Goal: Task Accomplishment & Management: Manage account settings

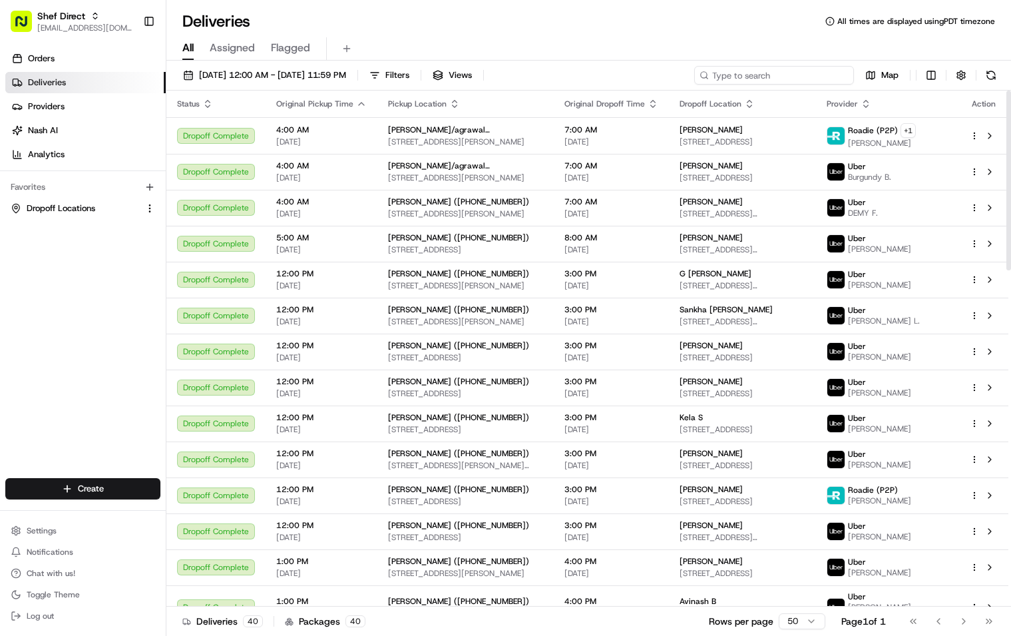
click at [799, 67] on input at bounding box center [774, 75] width 160 height 19
paste input "iUdNgmzdkKA"
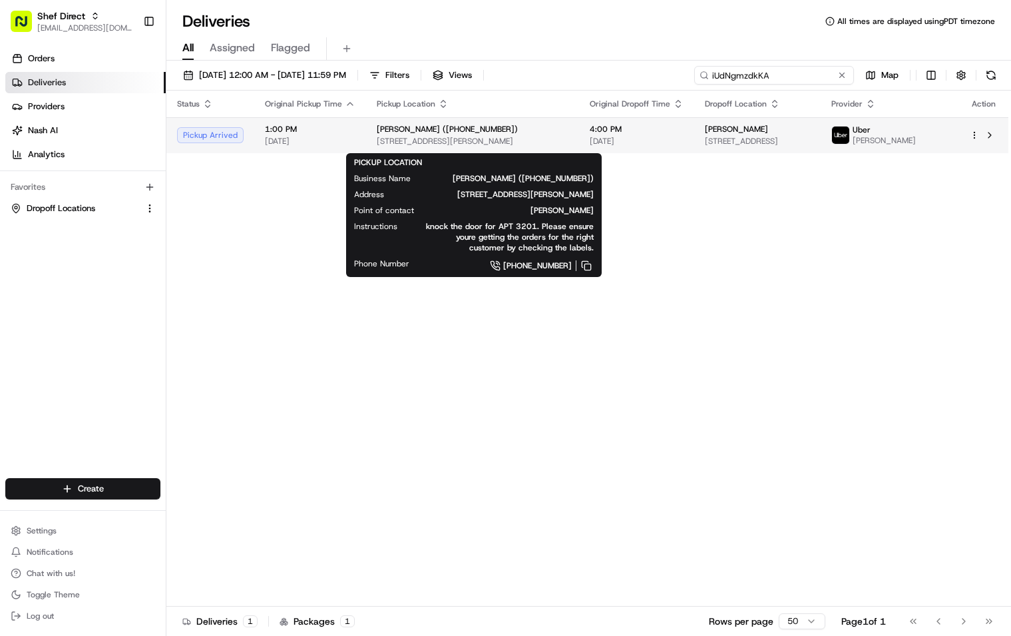
type input "iUdNgmzdkKA"
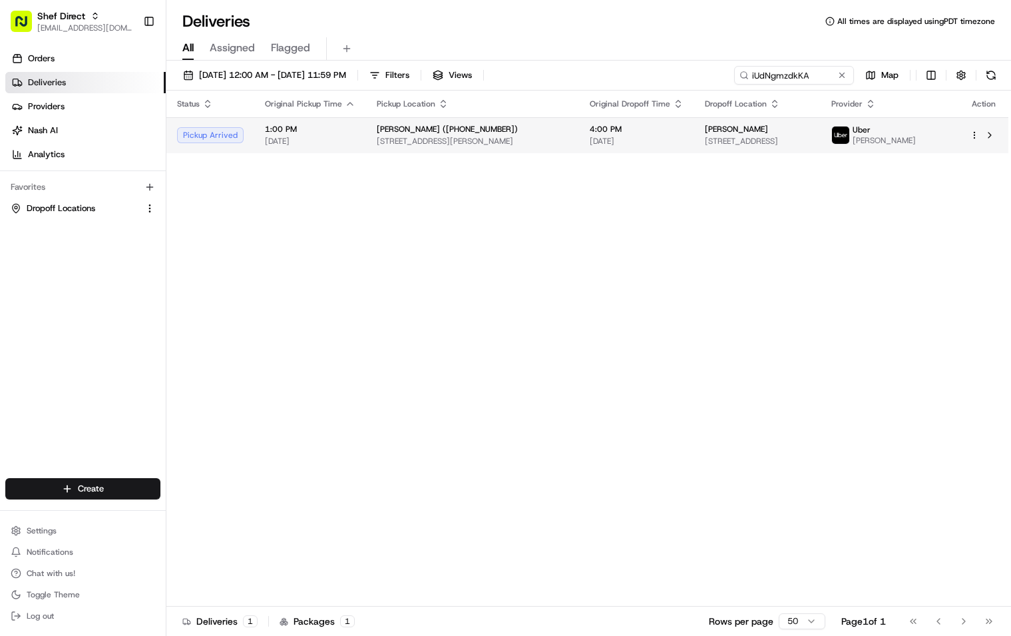
click at [564, 130] on div "[PERSON_NAME] ([PHONE_NUMBER])" at bounding box center [473, 129] width 192 height 11
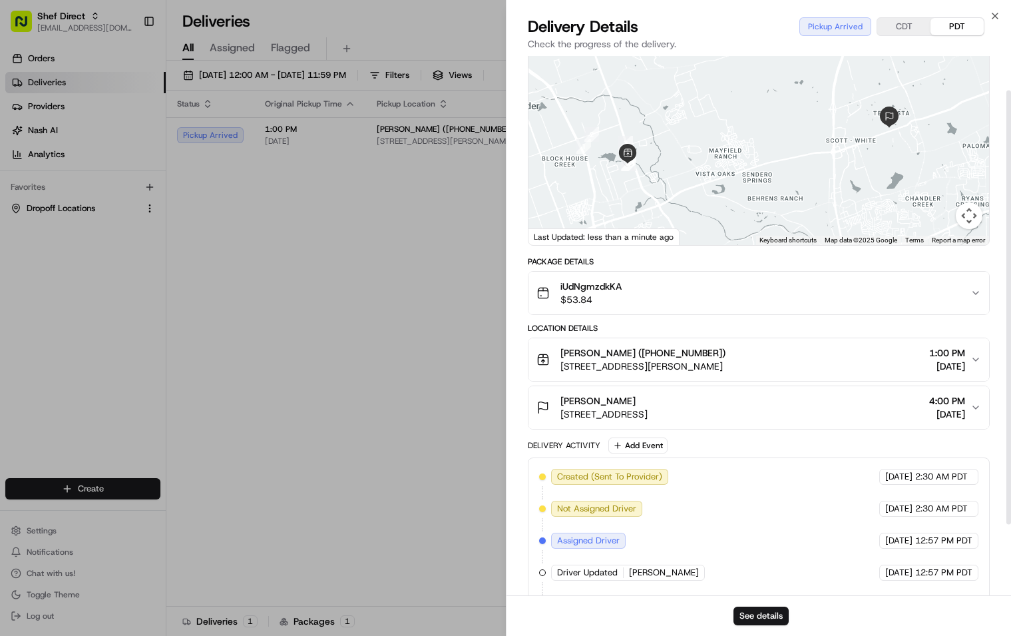
scroll to position [130, 0]
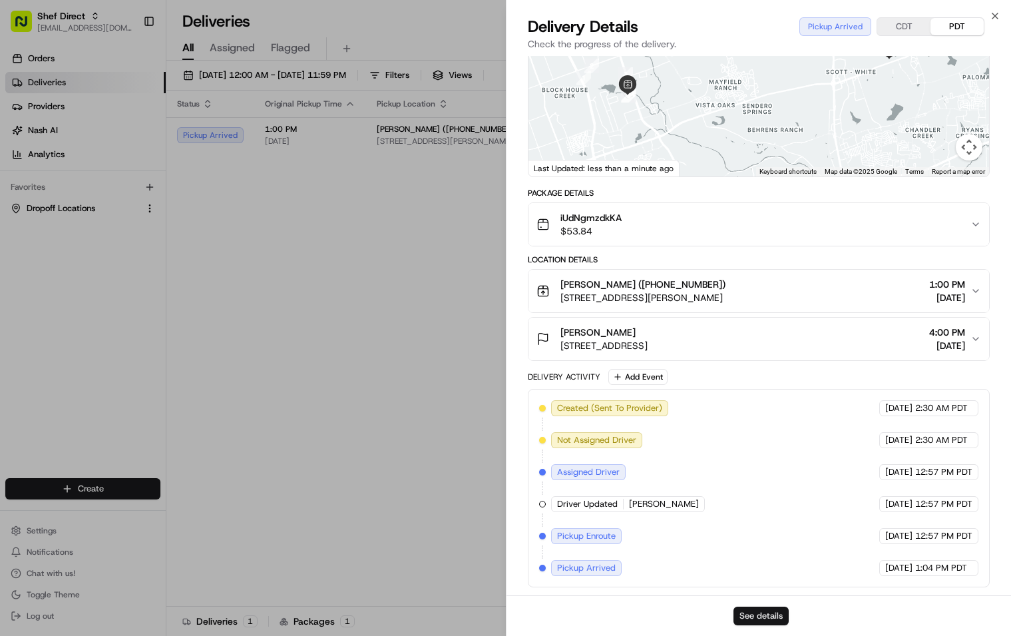
click at [767, 618] on button "See details" at bounding box center [761, 615] width 55 height 19
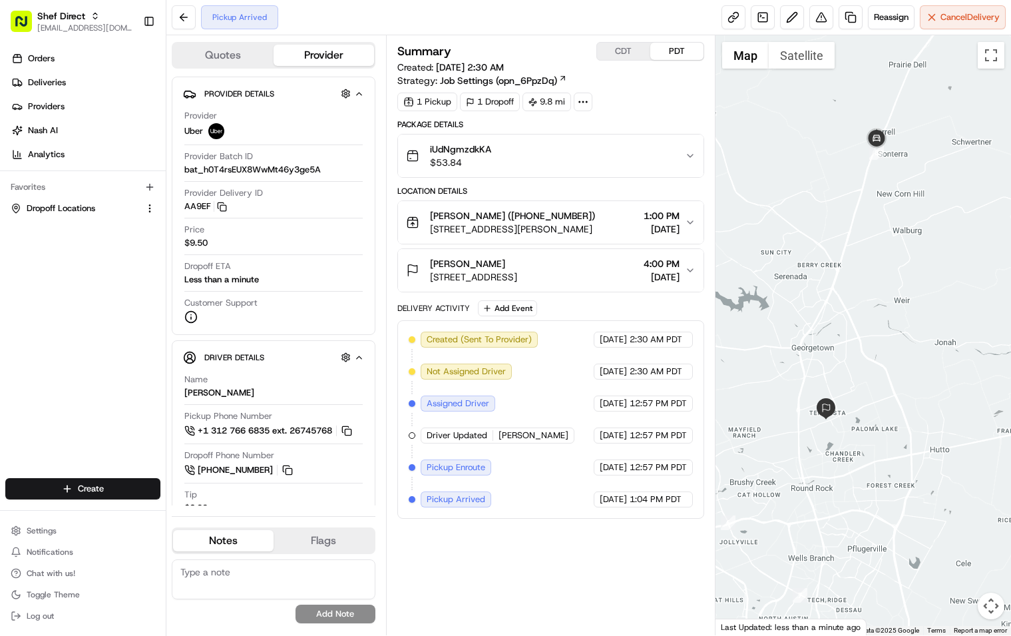
drag, startPoint x: 921, startPoint y: 378, endPoint x: 818, endPoint y: 473, distance: 139.4
click at [818, 473] on div at bounding box center [864, 335] width 296 height 600
click at [691, 220] on icon "button" at bounding box center [690, 222] width 11 height 11
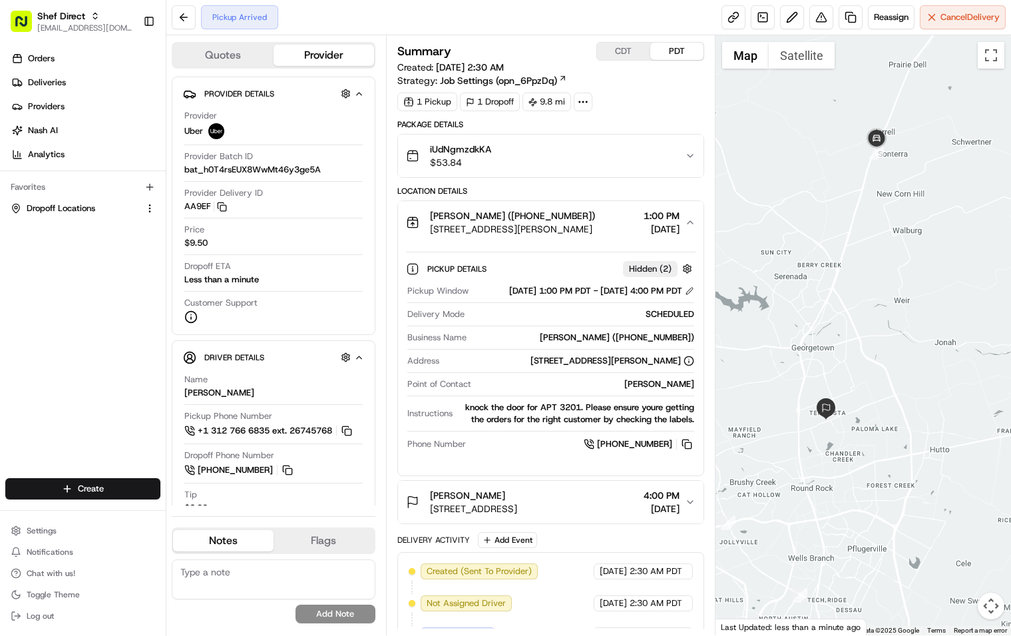
click at [688, 221] on icon "button" at bounding box center [690, 222] width 11 height 11
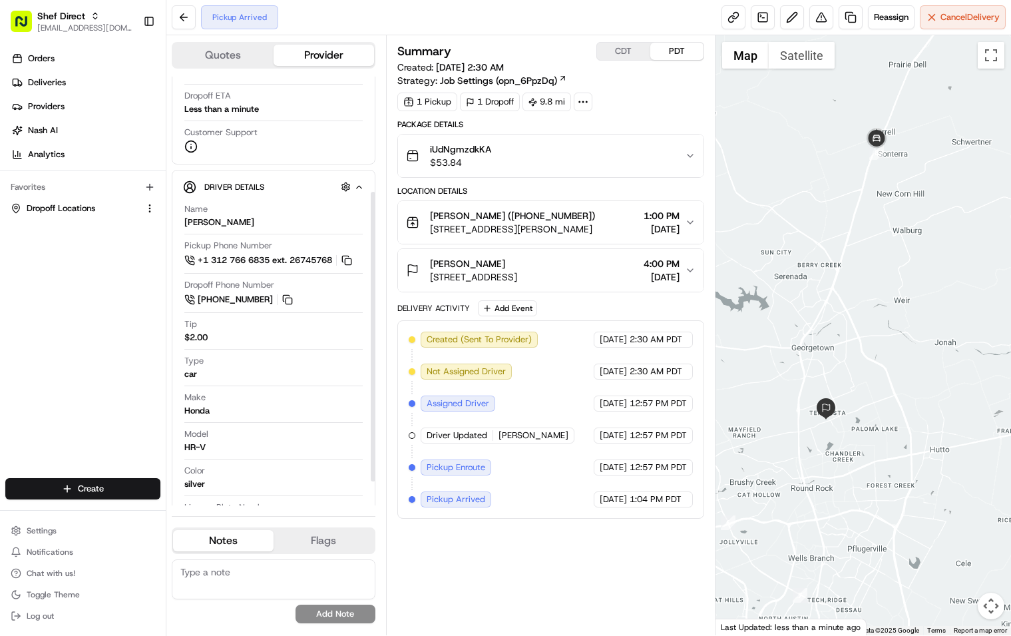
scroll to position [206, 0]
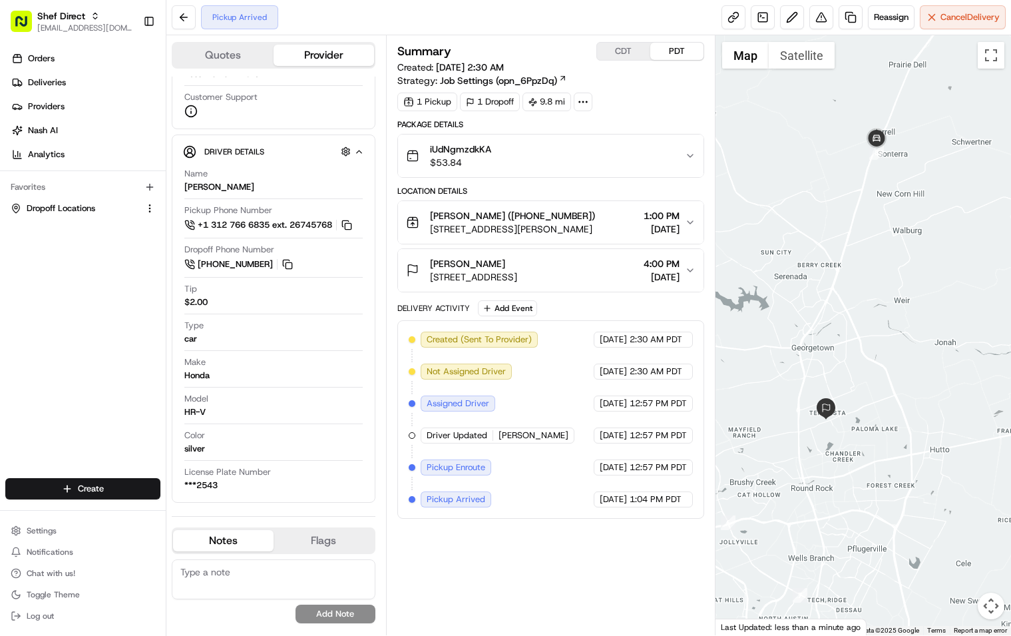
click at [624, 581] on div "Summary CDT PDT Created: 08/22/2025 2:30 AM Strategy: Job Settings (opn_6PpzDq)…" at bounding box center [550, 335] width 307 height 586
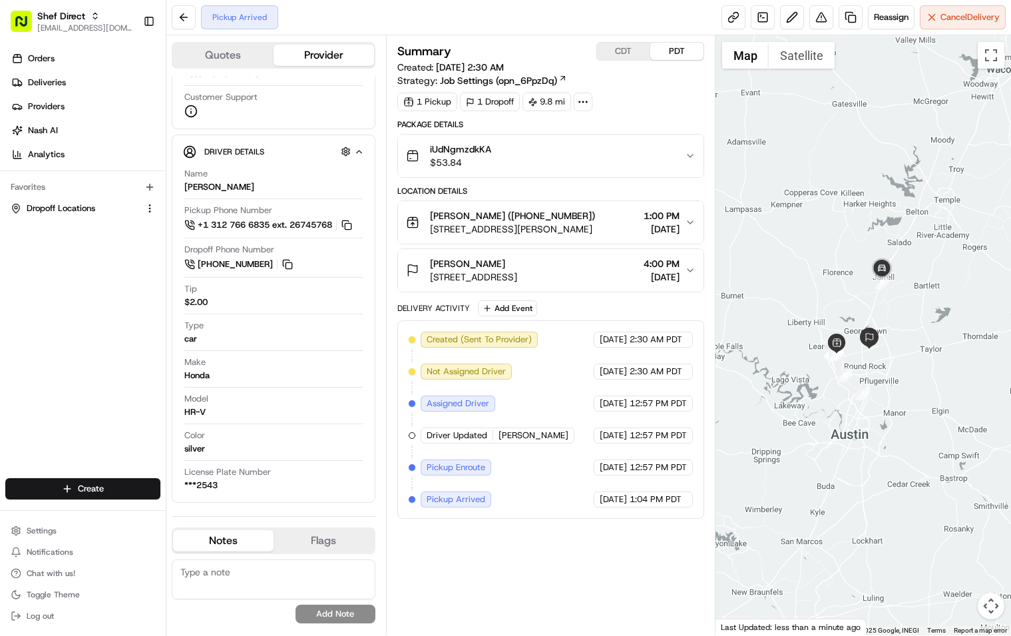
click at [540, 576] on div "Summary CDT PDT Created: 08/22/2025 2:30 AM Strategy: Job Settings (opn_6PpzDq)…" at bounding box center [550, 335] width 307 height 586
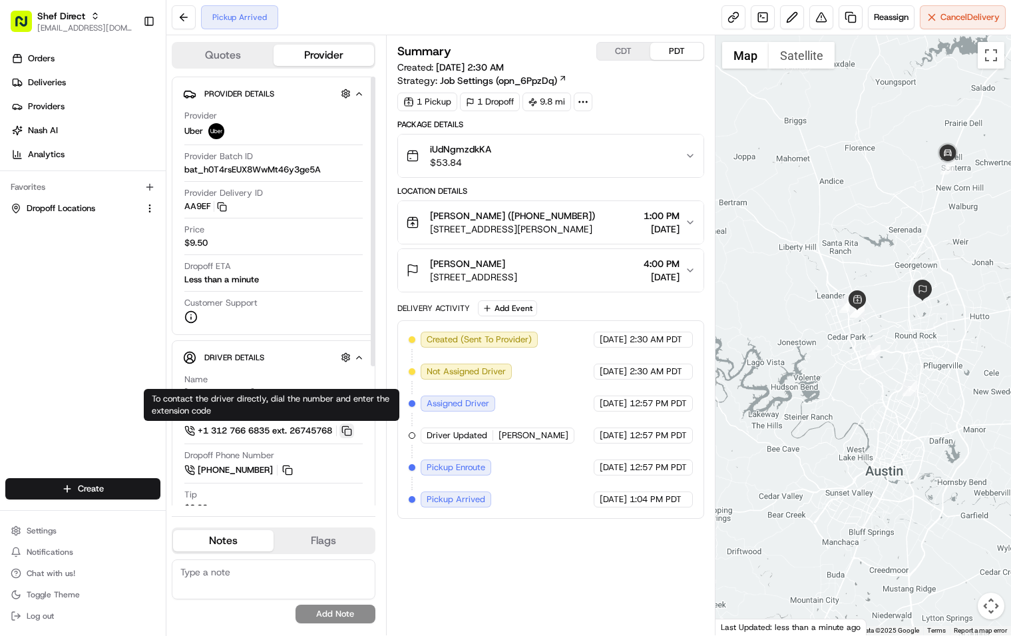
click at [353, 428] on button at bounding box center [347, 430] width 15 height 15
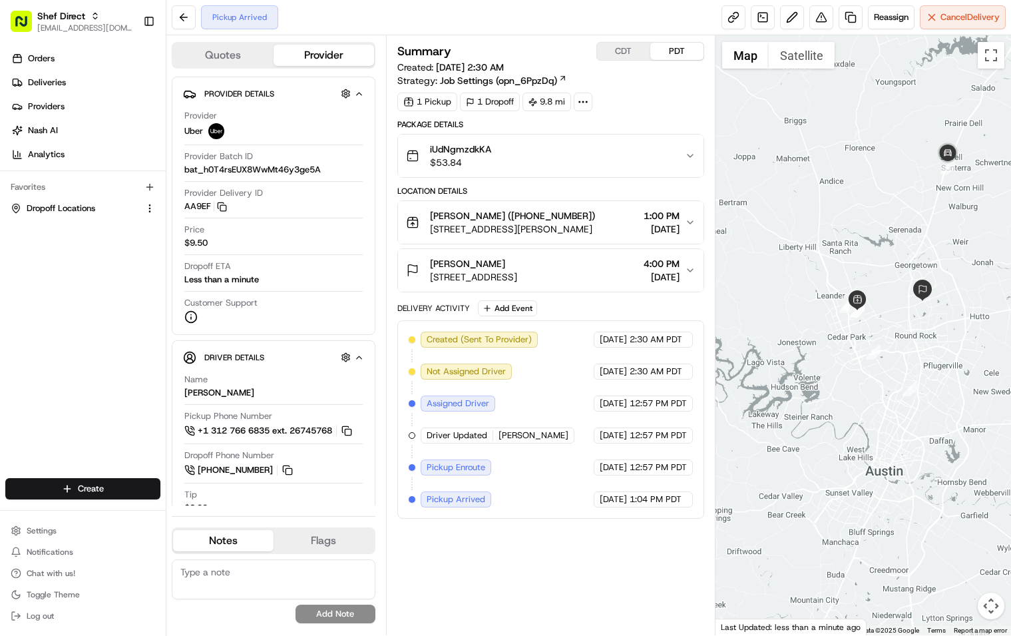
click at [584, 570] on div "Summary CDT PDT Created: 08/22/2025 2:30 AM Strategy: Job Settings (opn_6PpzDq)…" at bounding box center [550, 335] width 307 height 586
click at [572, 571] on div "Summary CDT PDT Created: 08/22/2025 2:30 AM Strategy: Job Settings (opn_6PpzDq)…" at bounding box center [550, 335] width 307 height 586
click at [576, 576] on div "Summary CDT PDT Created: 08/22/2025 2:30 AM Strategy: Job Settings (opn_6PpzDq)…" at bounding box center [550, 335] width 307 height 586
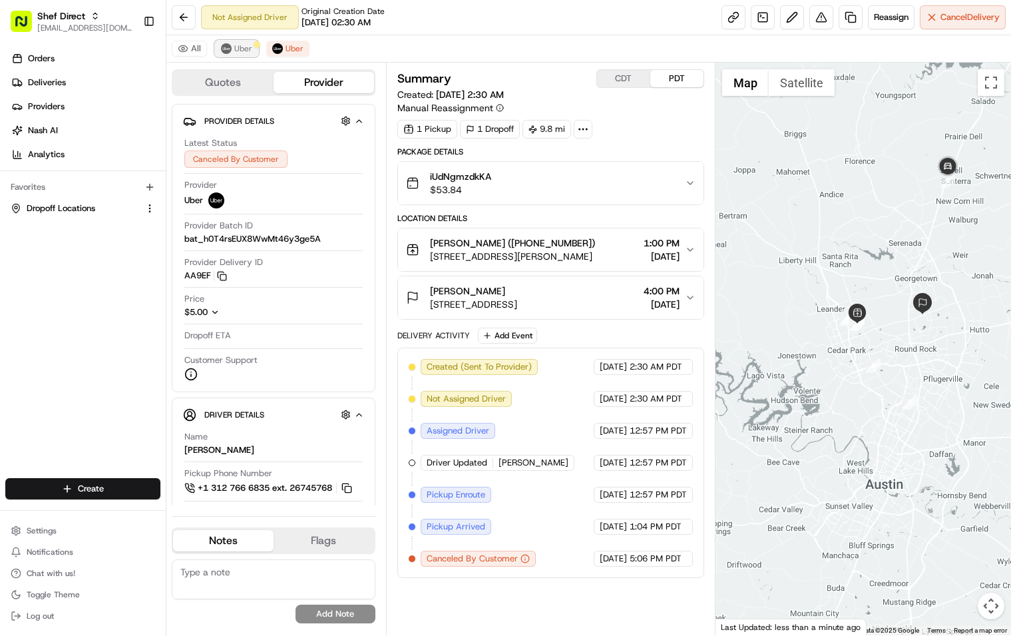
click at [243, 45] on span "Uber" at bounding box center [243, 48] width 18 height 11
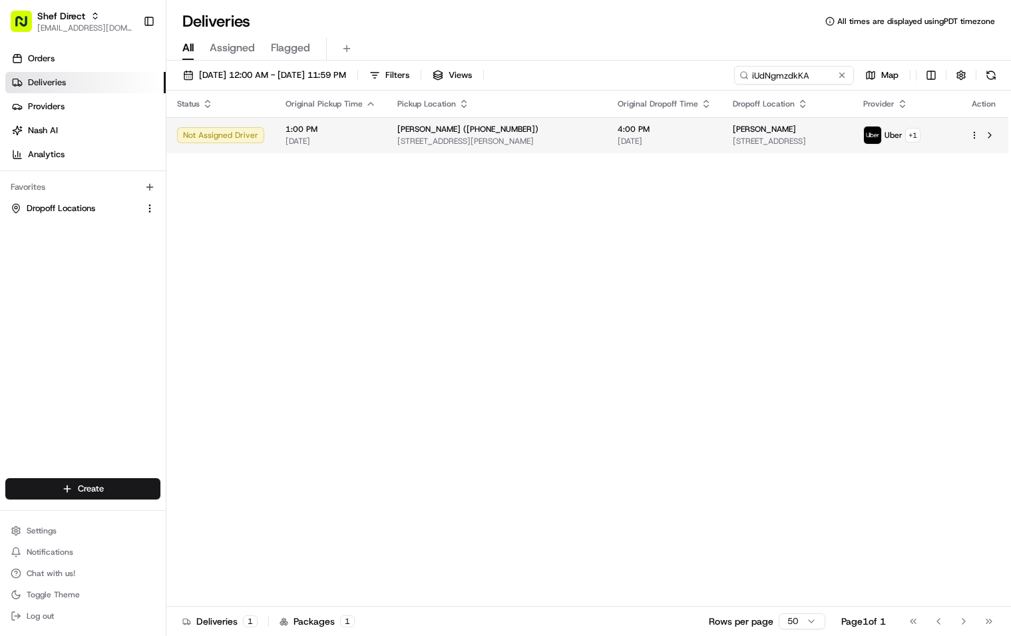
click at [626, 139] on span "[DATE]" at bounding box center [665, 141] width 94 height 11
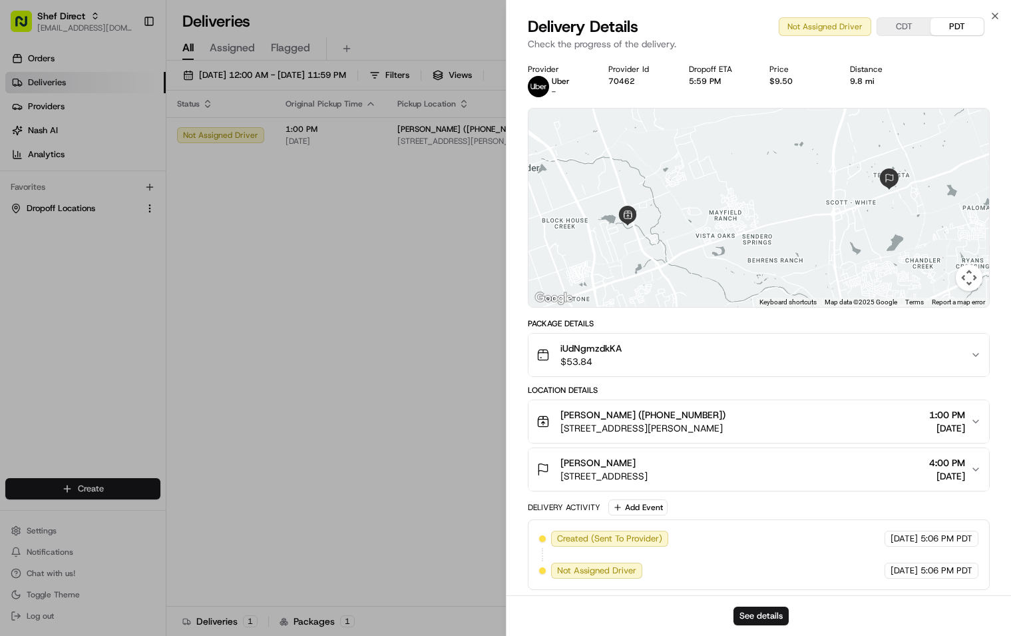
scroll to position [3, 0]
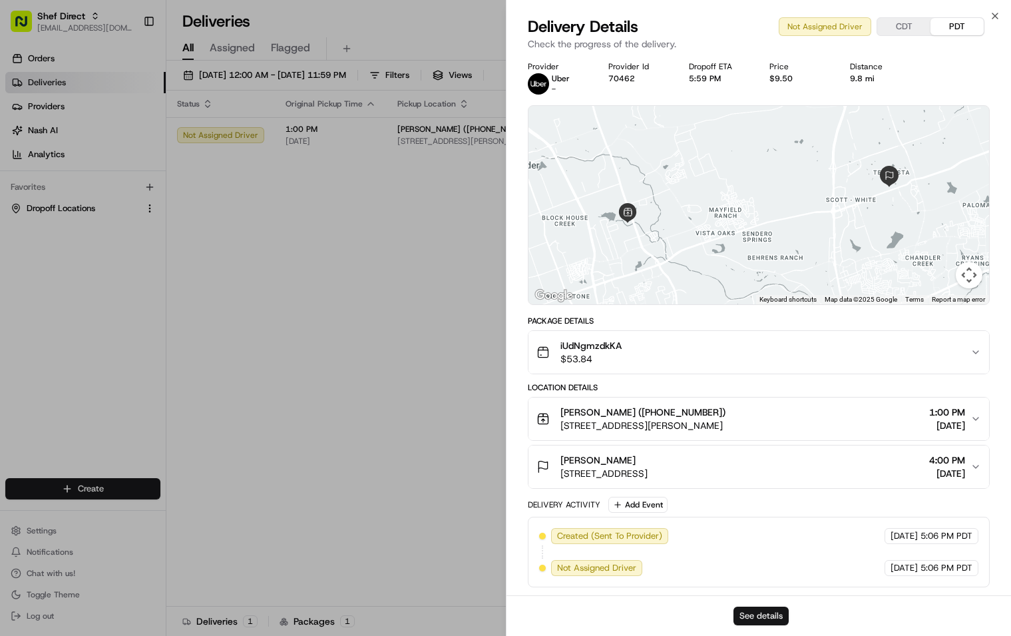
click at [760, 614] on button "See details" at bounding box center [761, 615] width 55 height 19
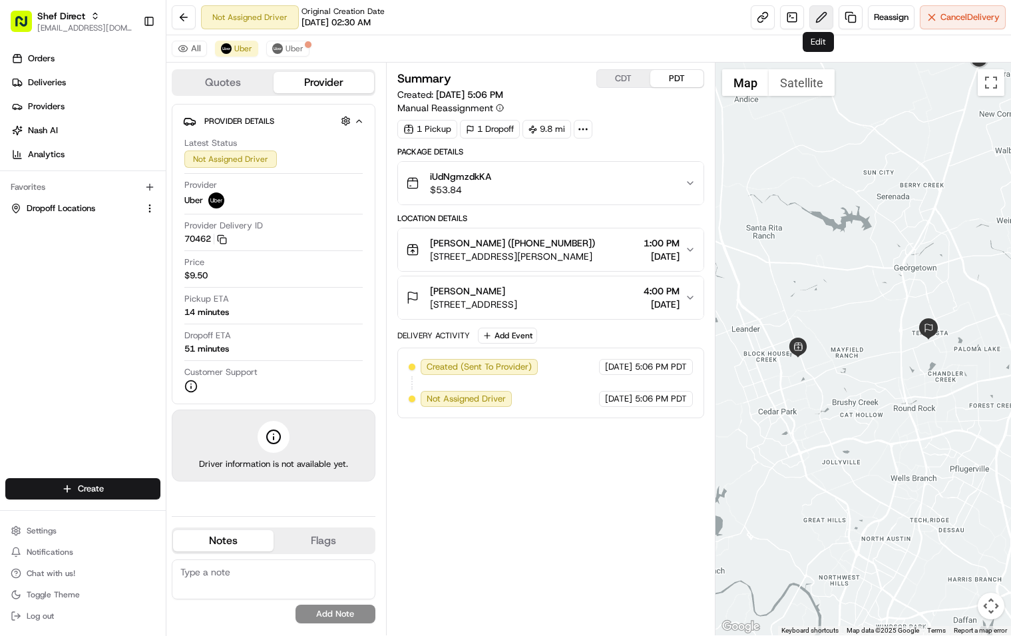
click at [822, 18] on button at bounding box center [821, 17] width 24 height 24
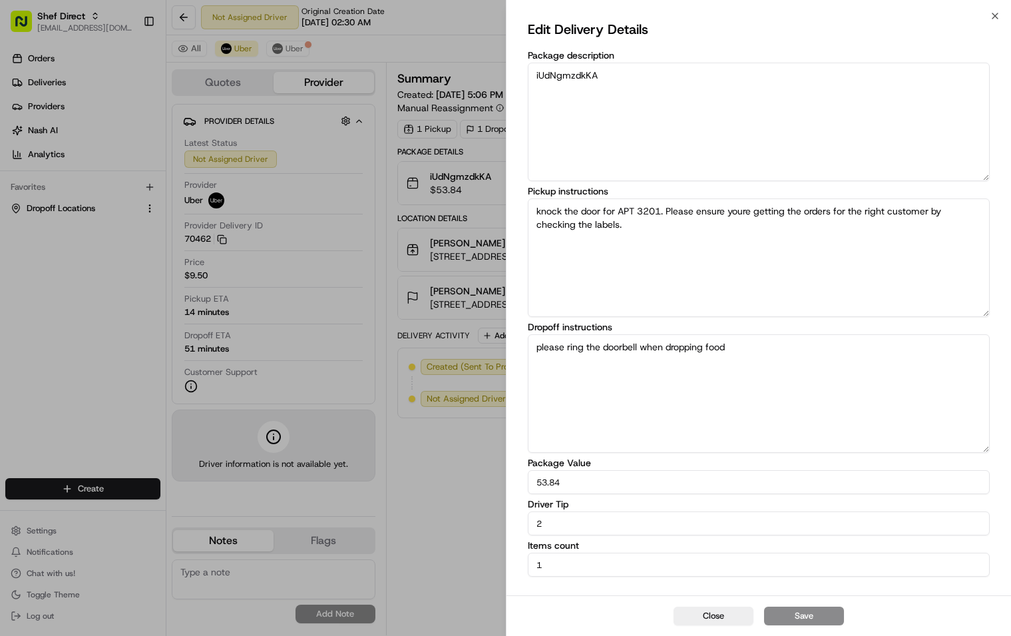
drag, startPoint x: 569, startPoint y: 525, endPoint x: 530, endPoint y: 523, distance: 39.3
click at [525, 521] on div "Edit Delivery Details Package description iUdNgmzdkKA Pickup instructions knock…" at bounding box center [759, 305] width 505 height 579
type input "4"
click at [805, 612] on button "Save" at bounding box center [804, 615] width 80 height 19
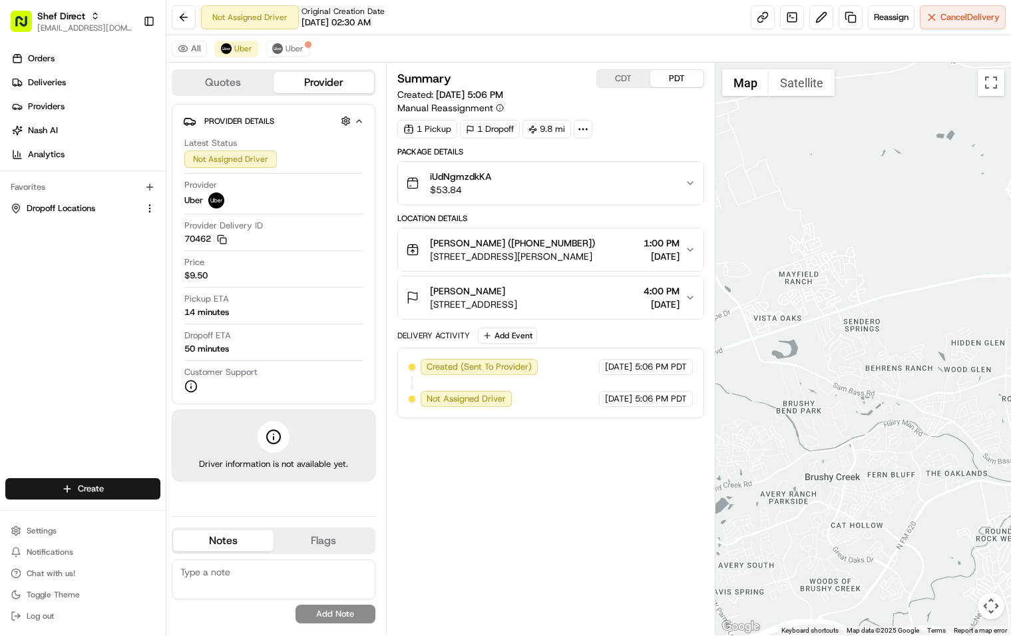
drag, startPoint x: 878, startPoint y: 312, endPoint x: 899, endPoint y: 332, distance: 29.2
click at [899, 332] on div at bounding box center [864, 349] width 296 height 573
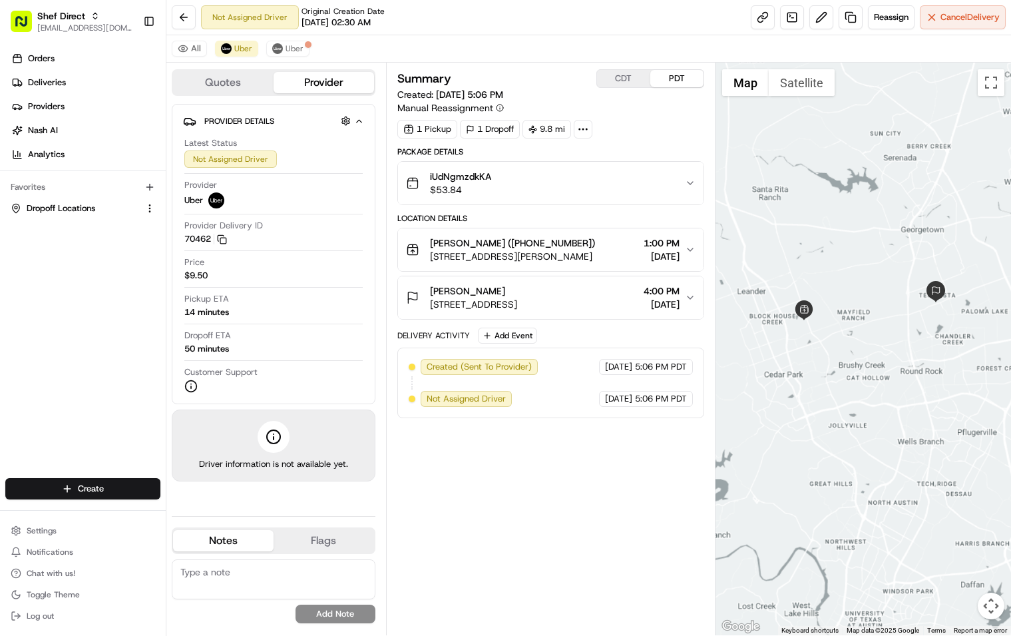
drag, startPoint x: 940, startPoint y: 342, endPoint x: 889, endPoint y: 338, distance: 51.4
click at [889, 338] on div at bounding box center [864, 349] width 296 height 573
click at [574, 537] on div "Summary CDT PDT Created: 08/22/2025 5:06 PM Manual Reassignment 1 Pickup 1 Drop…" at bounding box center [550, 348] width 307 height 559
click at [574, 537] on div "Summary CDT PDT Created: [DATE] 5:06 PM Manual Reassignment 1 Pickup 1 Dropoff …" at bounding box center [550, 348] width 307 height 559
click at [286, 50] on span "Uber" at bounding box center [295, 48] width 18 height 11
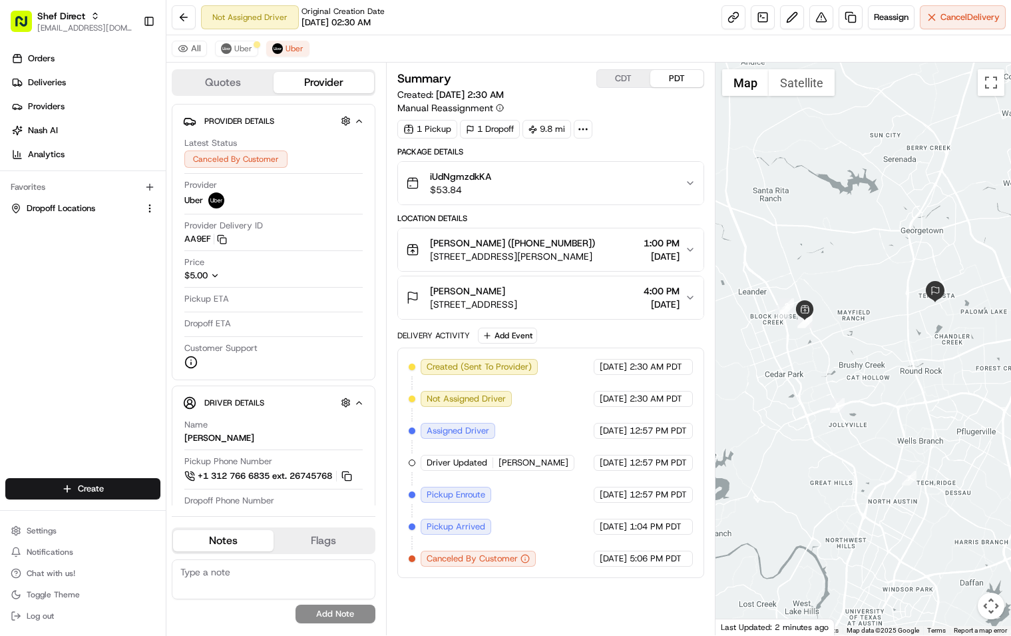
click at [580, 592] on div "Summary CDT PDT Created: 08/22/2025 2:30 AM Manual Reassignment 1 Pickup 1 Drop…" at bounding box center [550, 348] width 307 height 559
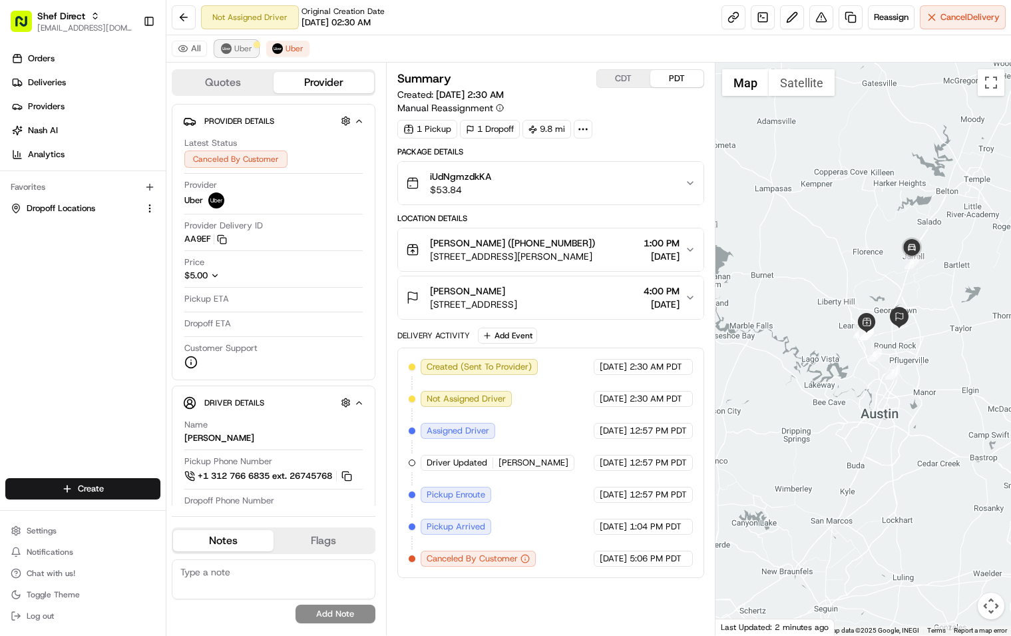
click at [233, 56] on button "Uber" at bounding box center [236, 49] width 43 height 16
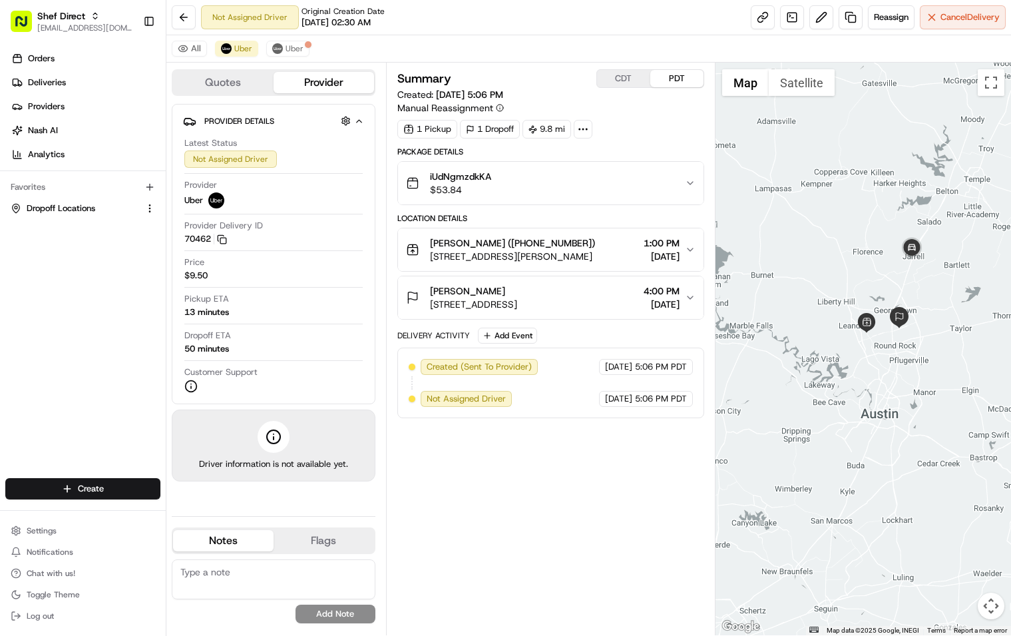
click at [555, 543] on div "Summary CDT PDT Created: [DATE] 5:06 PM Manual Reassignment 1 Pickup 1 Dropoff …" at bounding box center [550, 348] width 307 height 559
click at [569, 532] on div "Summary CDT PDT Created: [DATE] 5:06 PM Manual Reassignment 1 Pickup 1 Dropoff …" at bounding box center [550, 348] width 307 height 559
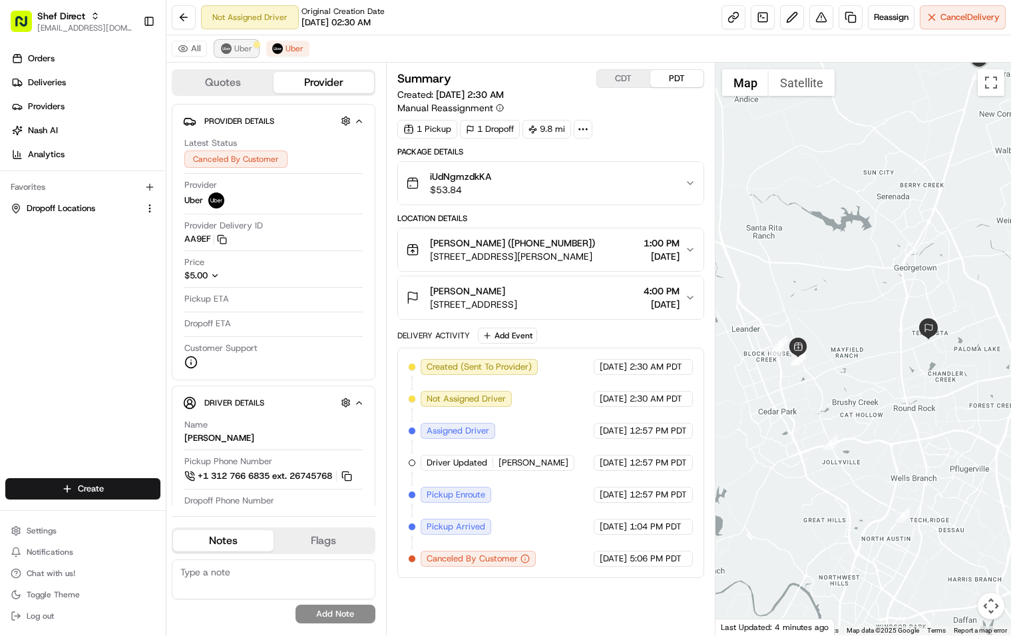
click at [229, 52] on img at bounding box center [226, 48] width 11 height 11
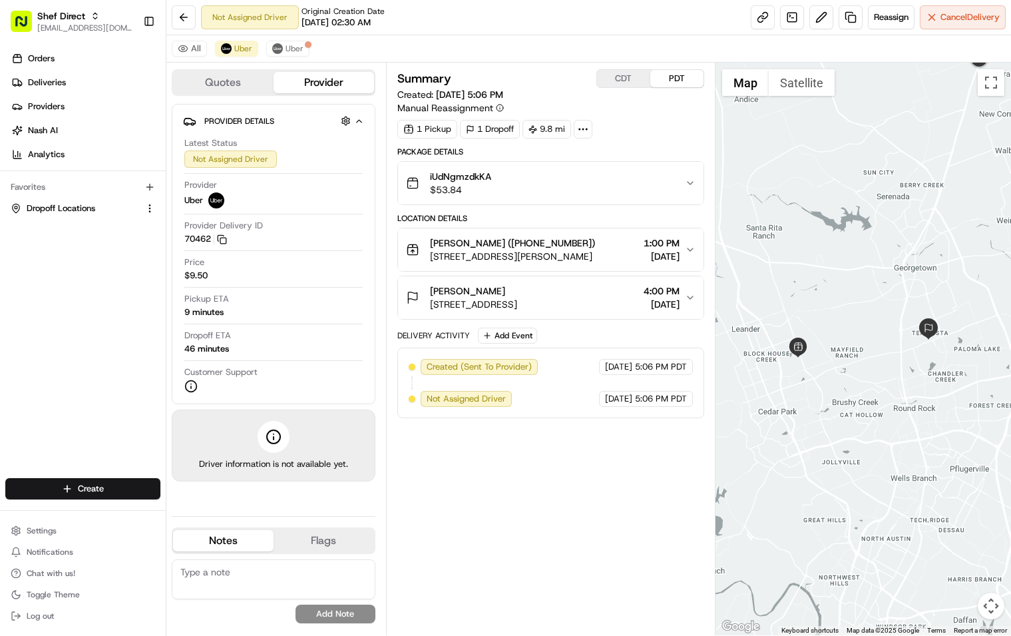
click at [587, 557] on div "Summary CDT PDT Created: 08/22/2025 5:06 PM Manual Reassignment 1 Pickup 1 Drop…" at bounding box center [550, 348] width 307 height 559
click at [503, 515] on div "Summary CDT PDT Created: [DATE] 5:06 PM Manual Reassignment 1 Pickup 1 Dropoff …" at bounding box center [550, 348] width 307 height 559
click at [511, 548] on div "Summary CDT PDT Created: [DATE] 5:06 PM Manual Reassignment 1 Pickup 1 Dropoff …" at bounding box center [550, 348] width 307 height 559
click at [598, 521] on div "Summary CDT PDT Created: [DATE] 5:06 PM Manual Reassignment 1 Pickup 1 Dropoff …" at bounding box center [550, 348] width 307 height 559
click at [545, 557] on div "Summary CDT PDT Created: [DATE] 5:06 PM Manual Reassignment 1 Pickup 1 Dropoff …" at bounding box center [550, 348] width 307 height 559
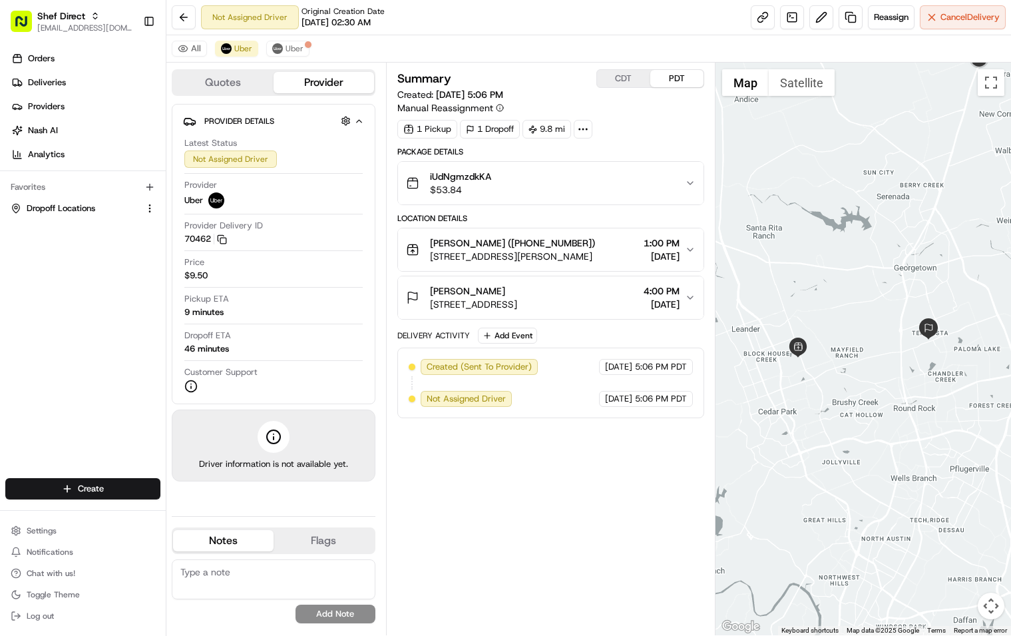
click at [552, 528] on div "Summary CDT PDT Created: [DATE] 5:06 PM Manual Reassignment 1 Pickup 1 Dropoff …" at bounding box center [550, 348] width 307 height 559
click at [574, 495] on div "Summary CDT PDT Created: 08/22/2025 5:06 PM Manual Reassignment 1 Pickup 1 Drop…" at bounding box center [550, 348] width 307 height 559
click at [566, 487] on div "Summary CDT PDT Created: [DATE] 5:06 PM Manual Reassignment 1 Pickup 1 Dropoff …" at bounding box center [550, 348] width 307 height 559
click at [186, 16] on button at bounding box center [184, 17] width 24 height 24
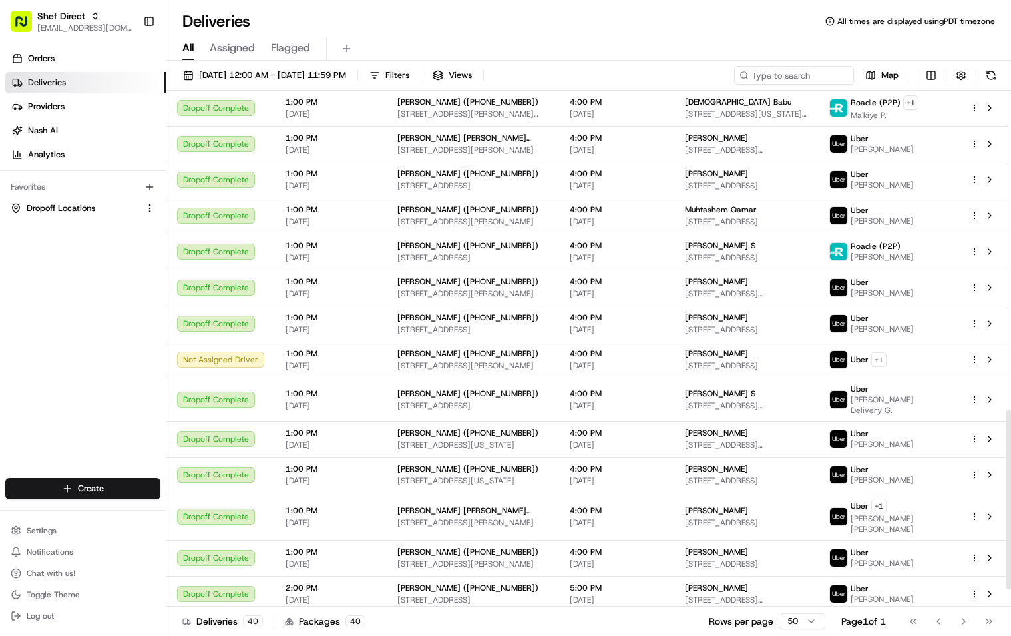
scroll to position [834, 0]
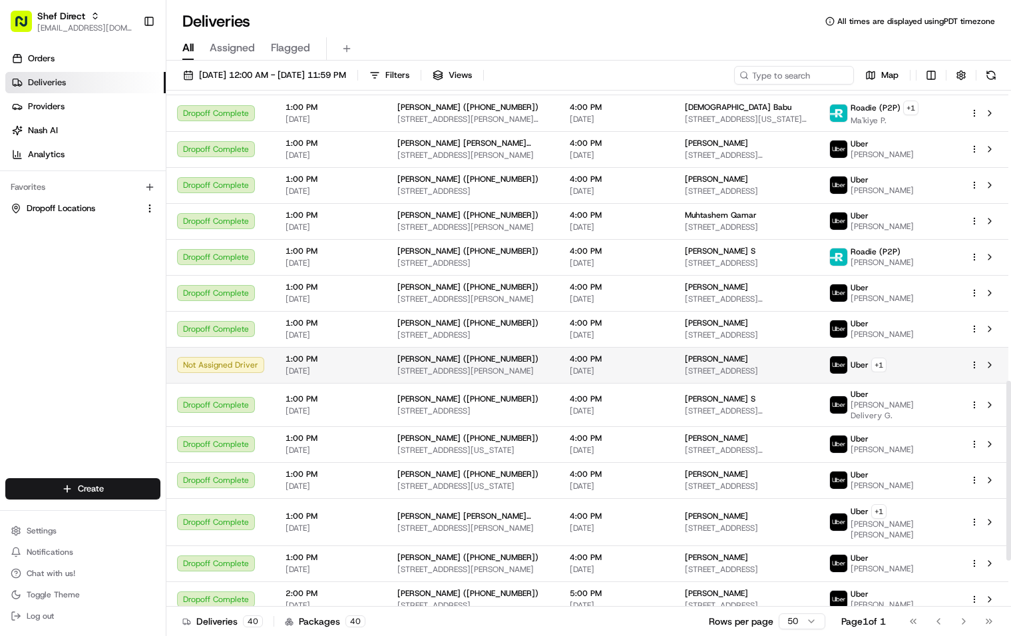
click at [363, 365] on span "[DATE]" at bounding box center [331, 370] width 91 height 11
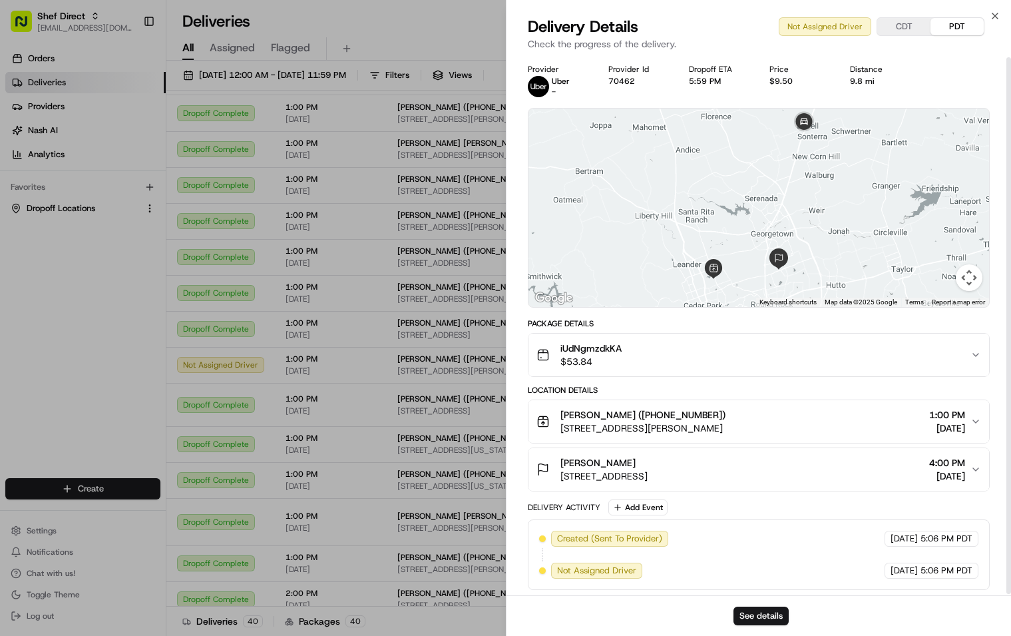
scroll to position [3, 0]
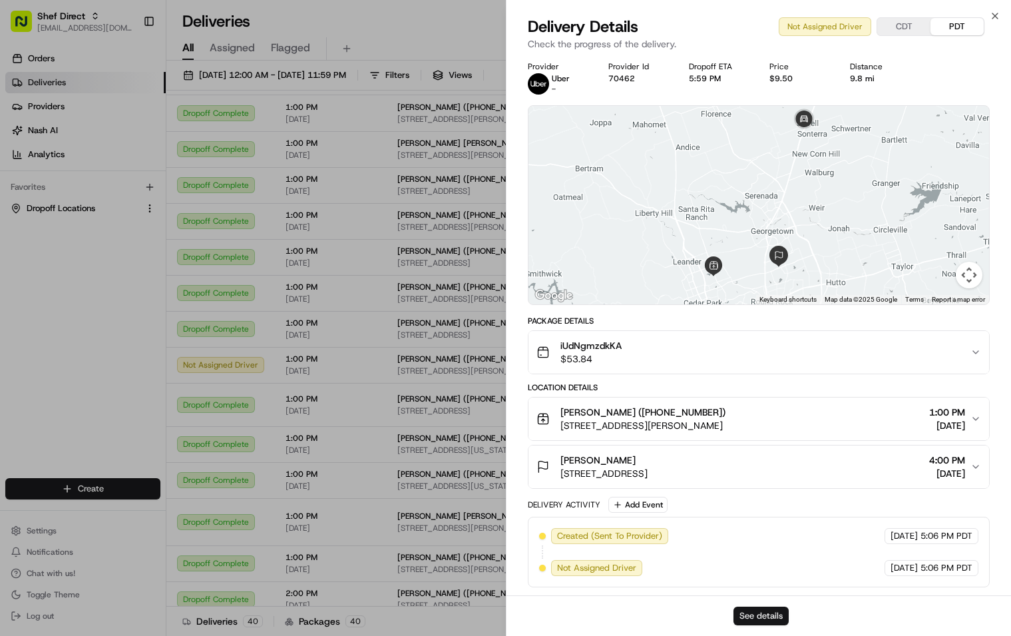
click at [758, 612] on button "See details" at bounding box center [761, 615] width 55 height 19
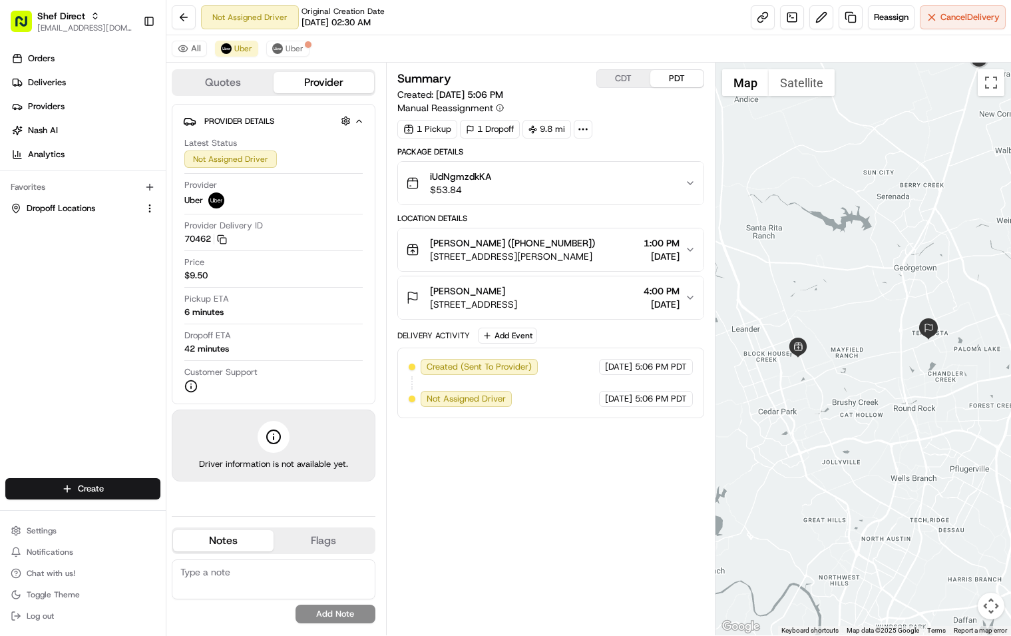
click at [642, 513] on div "Summary CDT PDT Created: 08/22/2025 5:06 PM Manual Reassignment 1 Pickup 1 Drop…" at bounding box center [550, 348] width 307 height 559
click at [553, 532] on div "Summary CDT PDT Created: [DATE] 5:06 PM Manual Reassignment 1 Pickup 1 Dropoff …" at bounding box center [550, 348] width 307 height 559
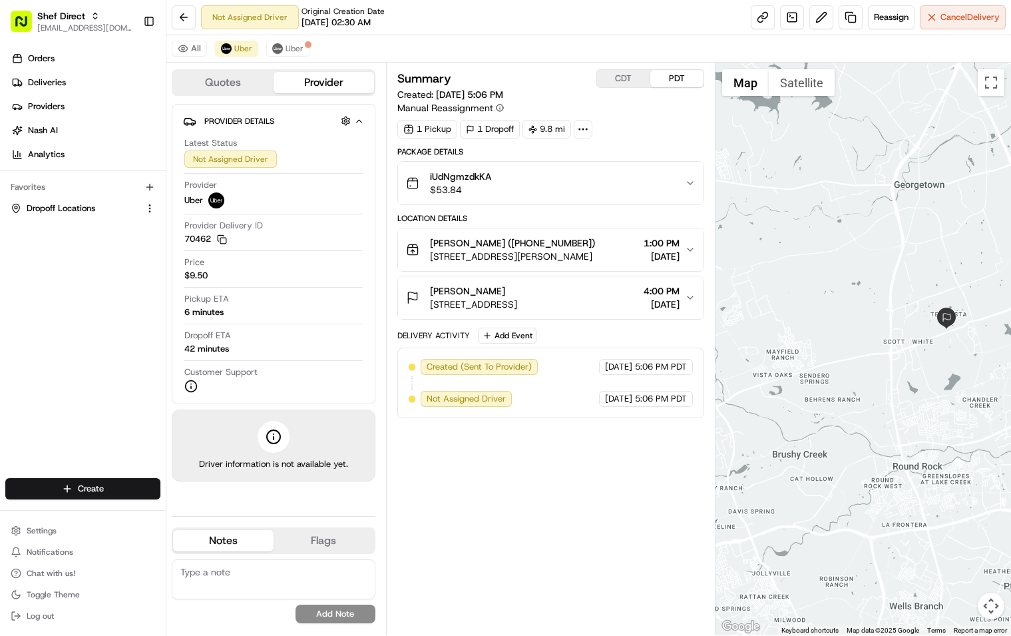
drag, startPoint x: 923, startPoint y: 383, endPoint x: 833, endPoint y: 396, distance: 90.8
click at [833, 396] on div at bounding box center [864, 349] width 296 height 573
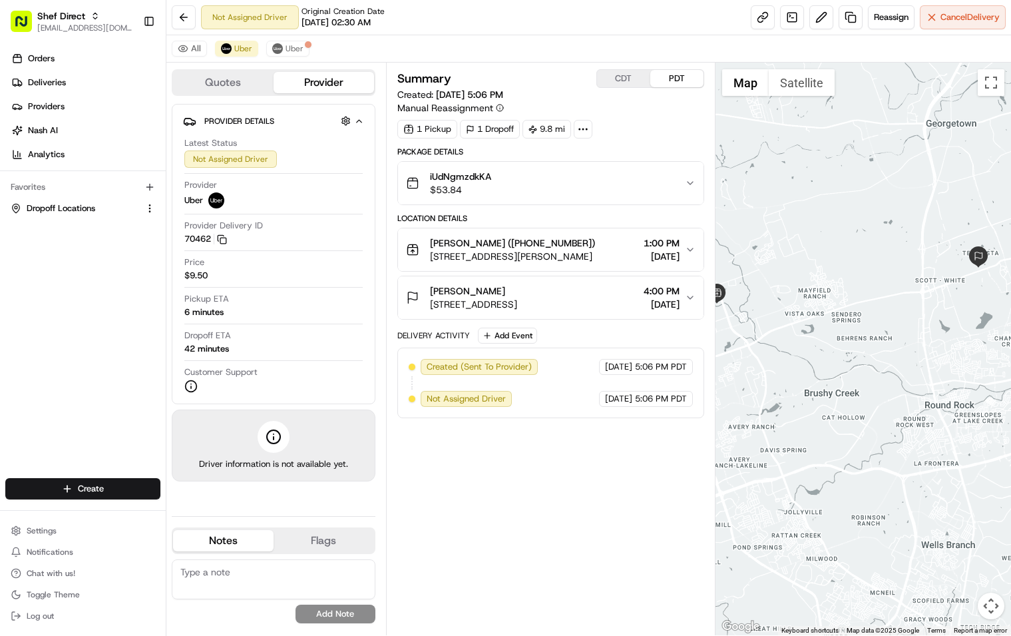
drag, startPoint x: 829, startPoint y: 407, endPoint x: 881, endPoint y: 331, distance: 92.1
click at [881, 331] on div at bounding box center [864, 349] width 296 height 573
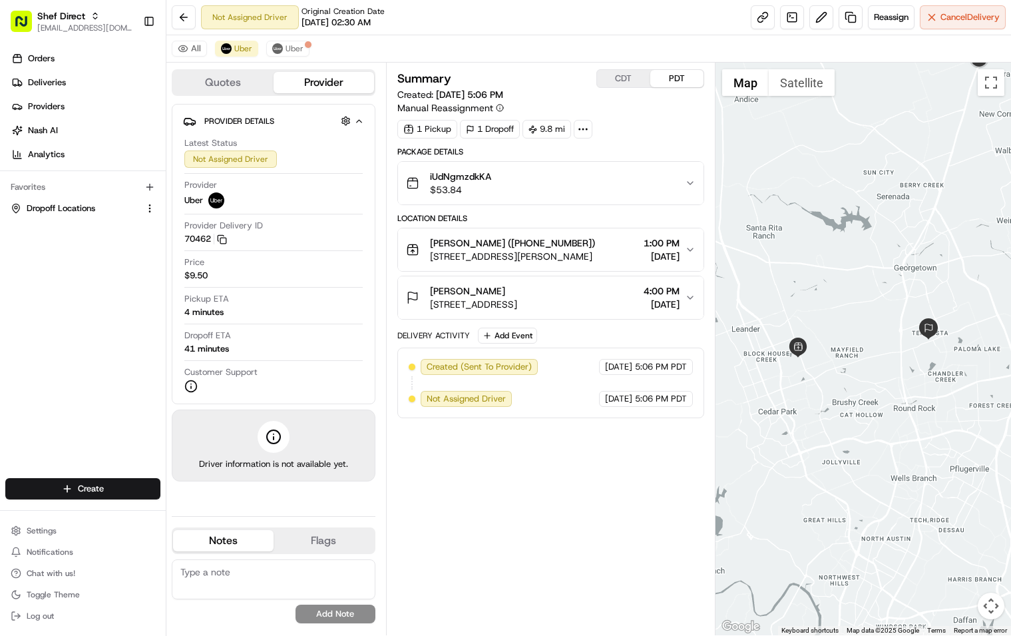
click at [515, 21] on div "Not Assigned Driver Original Creation Date 08/22/2025 02:30 AM Reassign Cancel …" at bounding box center [588, 17] width 845 height 35
click at [529, 521] on div "Summary CDT PDT Created: [DATE] 5:06 PM Manual Reassignment 1 Pickup 1 Dropoff …" at bounding box center [550, 348] width 307 height 559
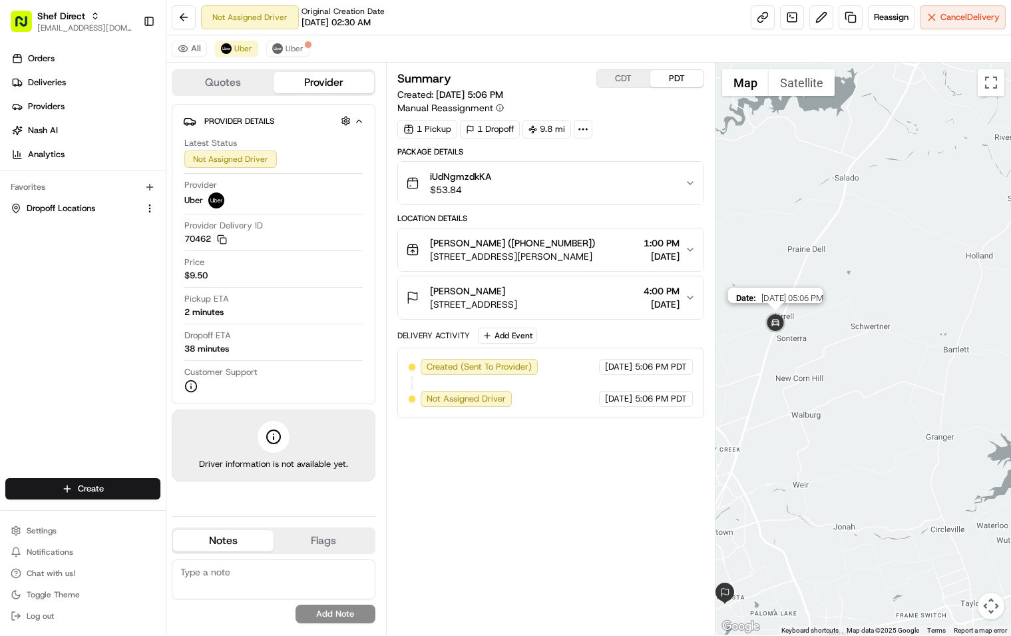
click at [777, 326] on img at bounding box center [775, 323] width 27 height 27
click at [288, 42] on button "Uber" at bounding box center [287, 49] width 43 height 16
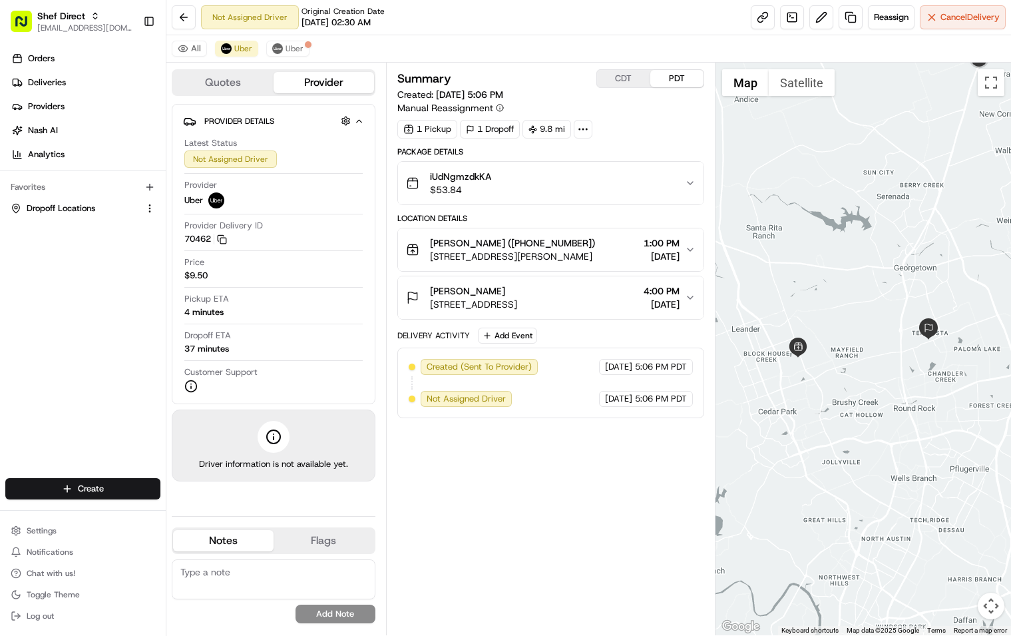
click at [553, 515] on div "Summary CDT PDT Created: 08/22/2025 5:06 PM Manual Reassignment 1 Pickup 1 Drop…" at bounding box center [550, 348] width 307 height 559
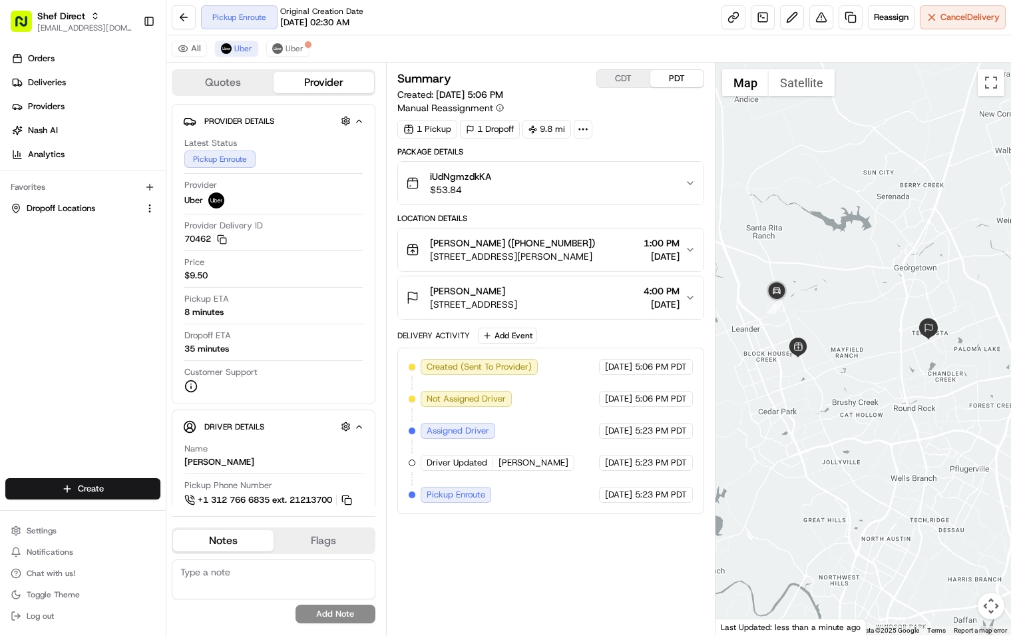
click at [672, 28] on div "Pickup Enroute Original Creation Date 08/22/2025 02:30 AM Reassign Cancel Deliv…" at bounding box center [588, 17] width 845 height 35
click at [727, 21] on link at bounding box center [734, 17] width 24 height 24
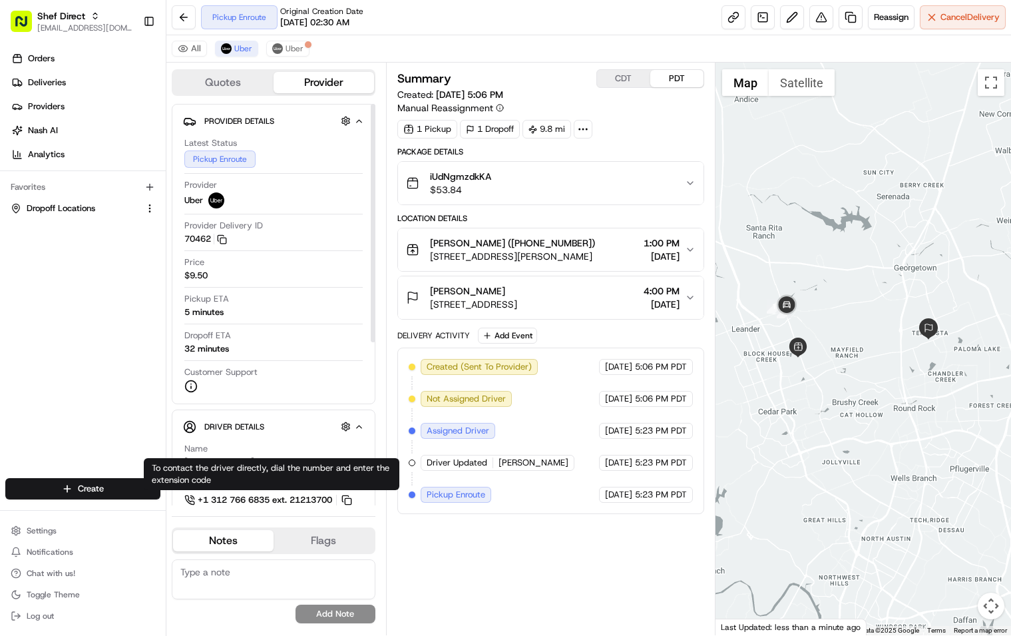
drag, startPoint x: 349, startPoint y: 498, endPoint x: 786, endPoint y: 562, distance: 441.4
click at [350, 497] on button at bounding box center [347, 500] width 15 height 15
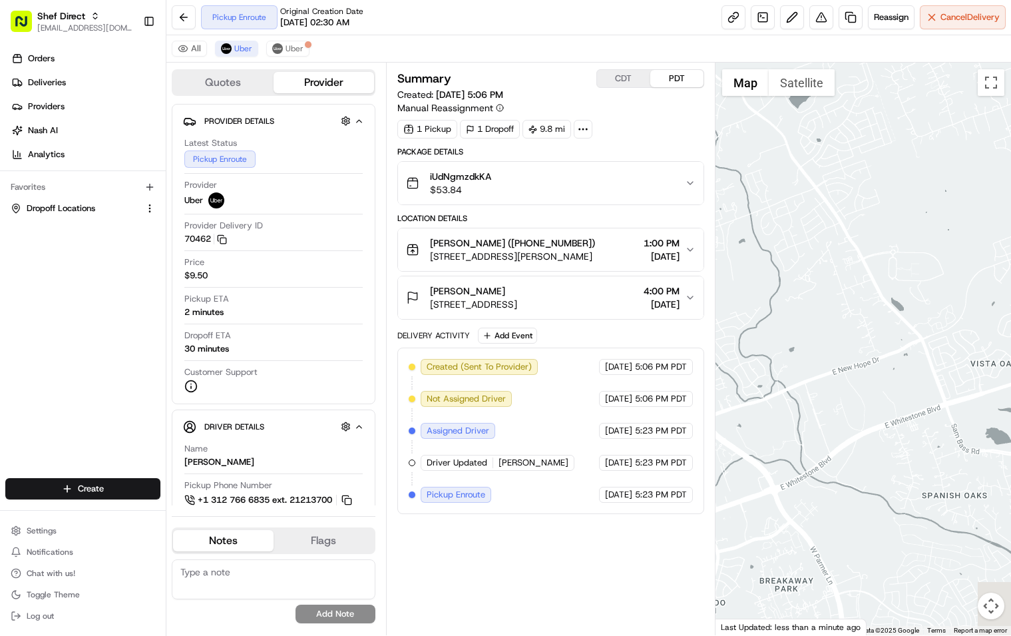
drag, startPoint x: 860, startPoint y: 362, endPoint x: 728, endPoint y: 314, distance: 141.1
click at [728, 314] on div at bounding box center [864, 349] width 296 height 573
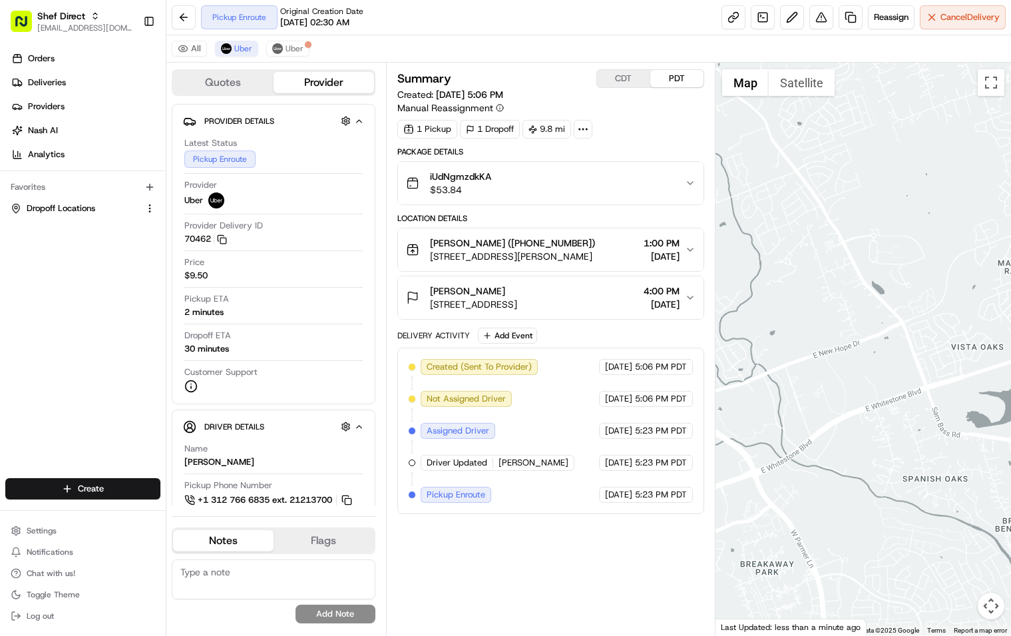
drag, startPoint x: 912, startPoint y: 330, endPoint x: 819, endPoint y: 324, distance: 92.7
click at [819, 324] on div at bounding box center [864, 349] width 296 height 573
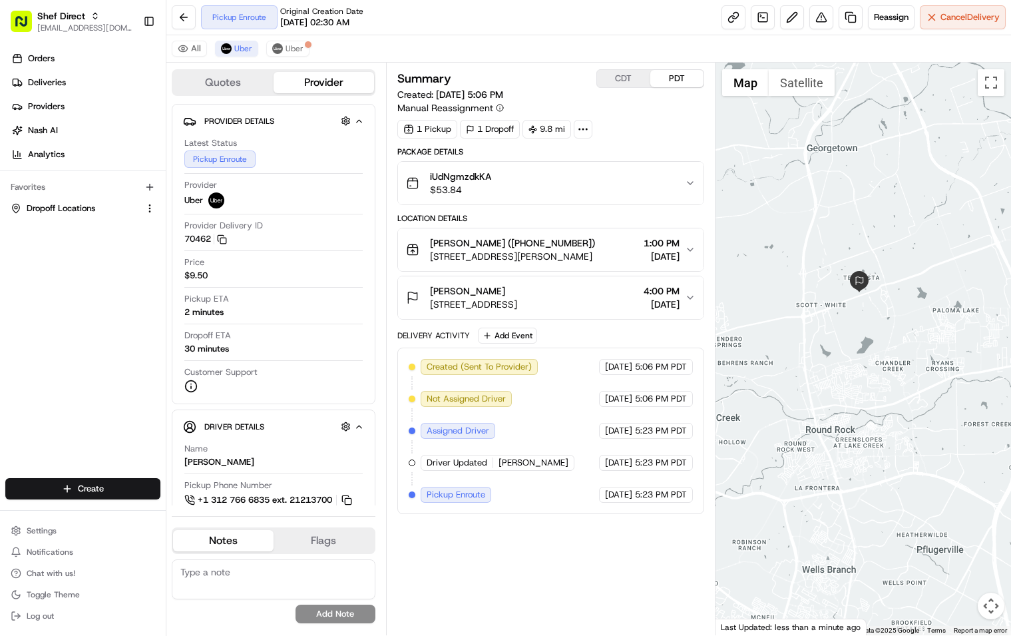
drag, startPoint x: 933, startPoint y: 334, endPoint x: 767, endPoint y: 347, distance: 166.3
click at [767, 347] on div at bounding box center [864, 349] width 296 height 573
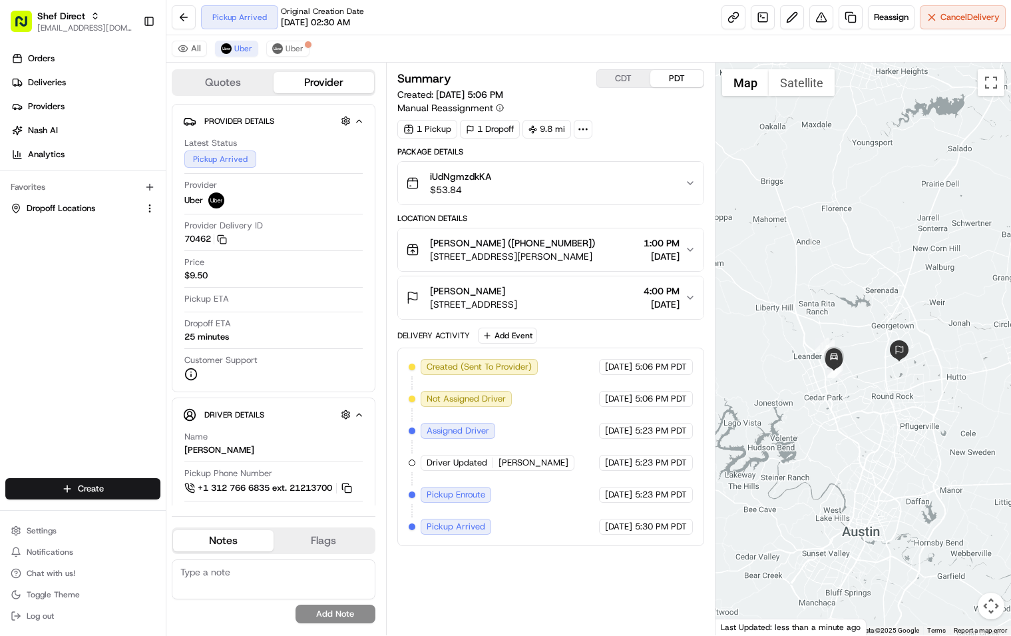
drag, startPoint x: 815, startPoint y: 419, endPoint x: 855, endPoint y: 396, distance: 45.9
click at [861, 412] on div at bounding box center [864, 349] width 296 height 573
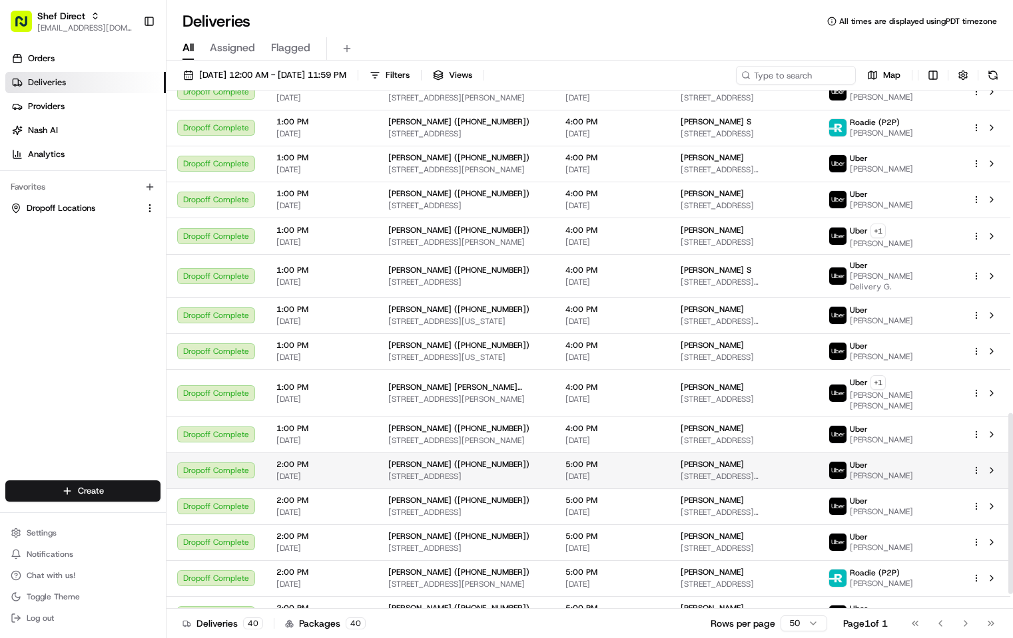
scroll to position [965, 0]
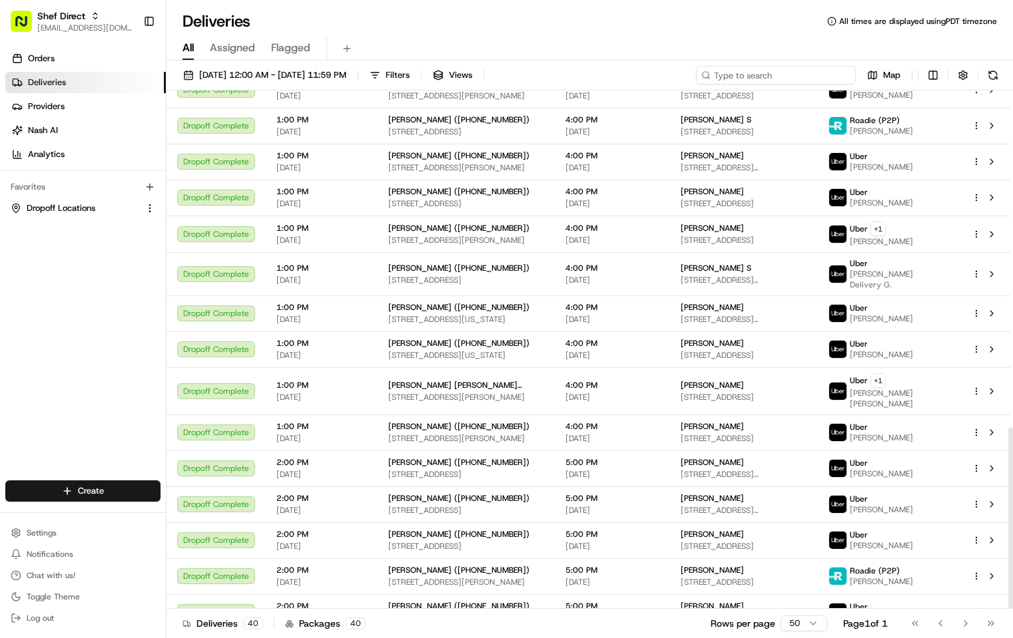
click at [795, 72] on input at bounding box center [776, 75] width 160 height 19
paste input "iUdNgmzdkKA"
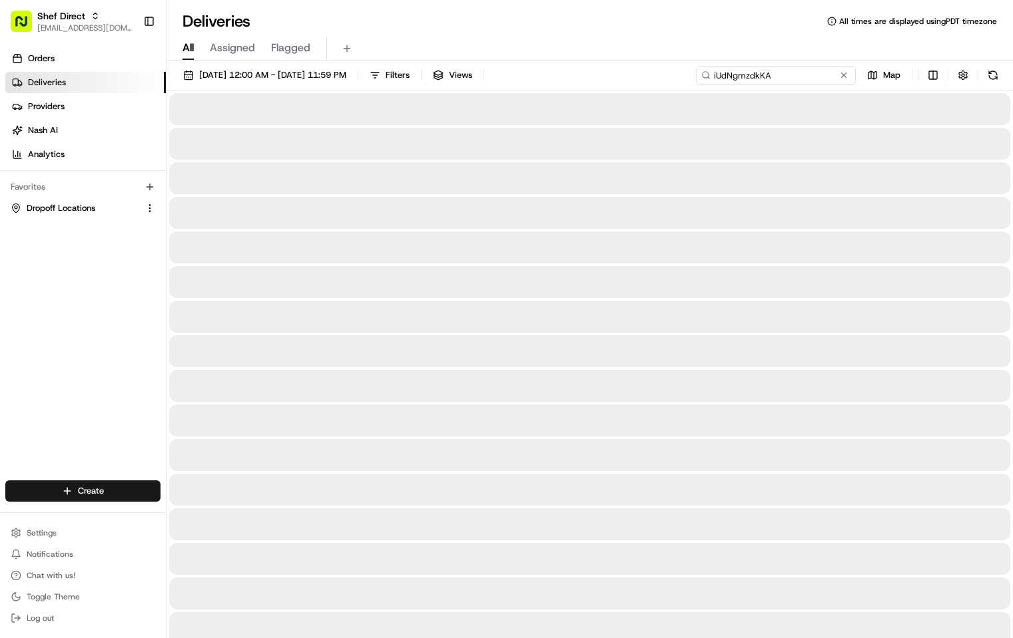
type input "iUdNgmzdkKA"
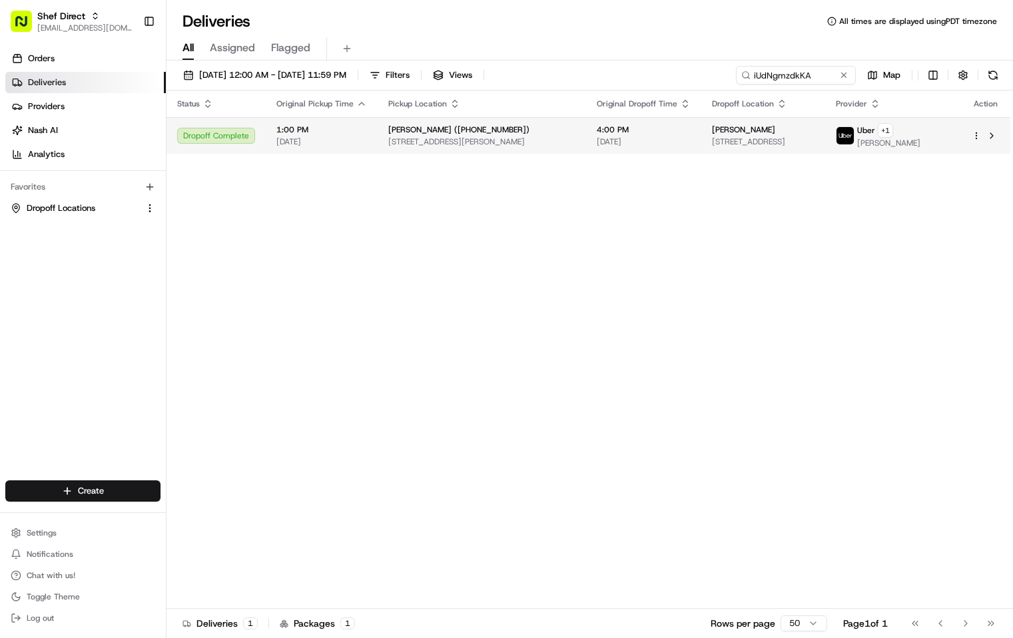
click at [633, 134] on span "4:00 PM" at bounding box center [643, 129] width 94 height 11
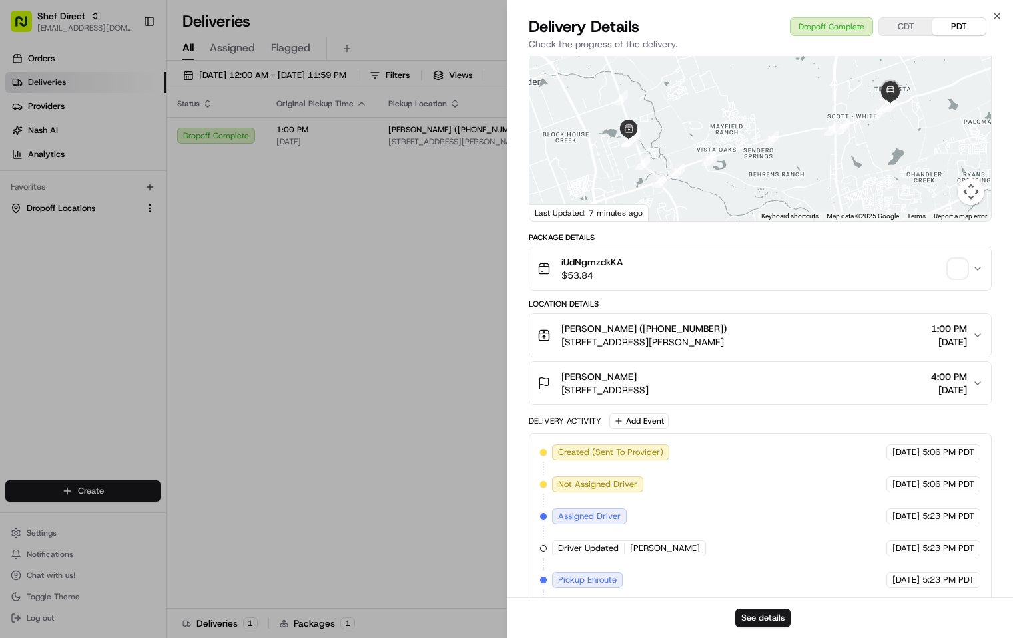
scroll to position [256, 0]
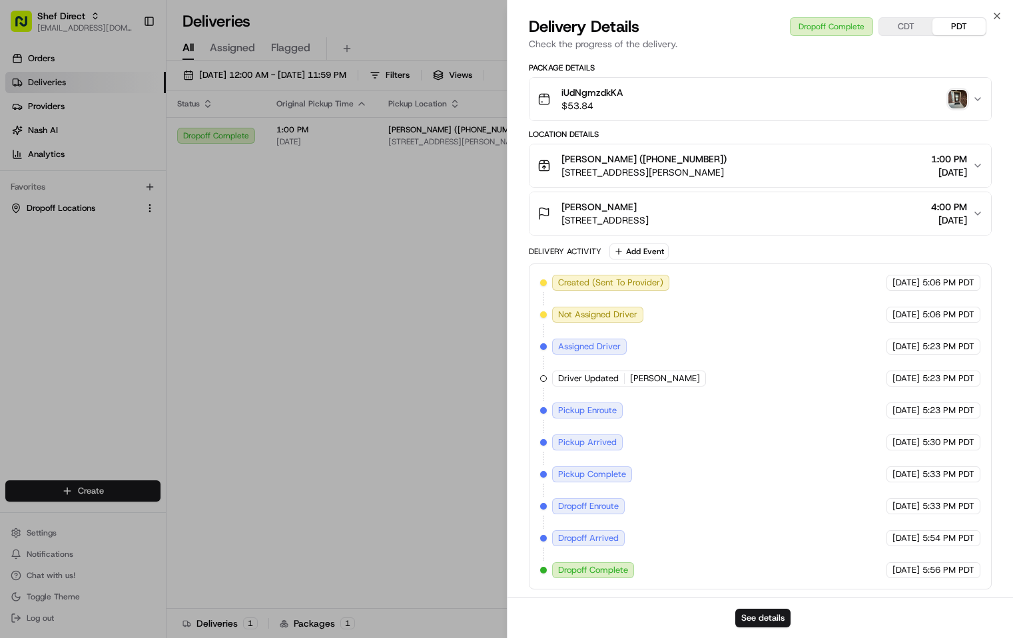
click at [977, 97] on icon "button" at bounding box center [977, 99] width 11 height 11
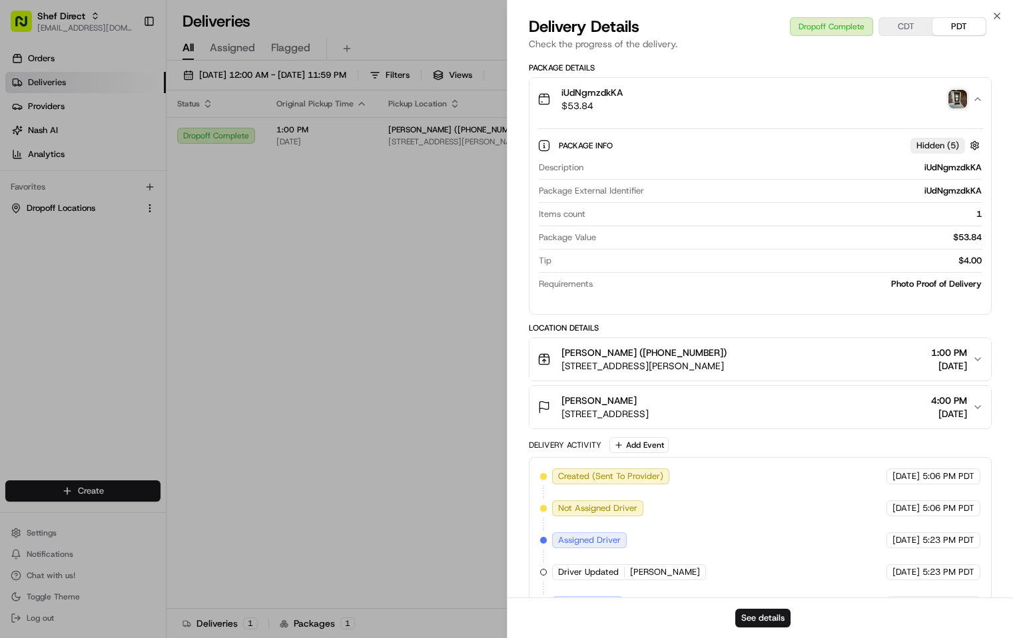
click at [979, 100] on icon "button" at bounding box center [977, 99] width 11 height 11
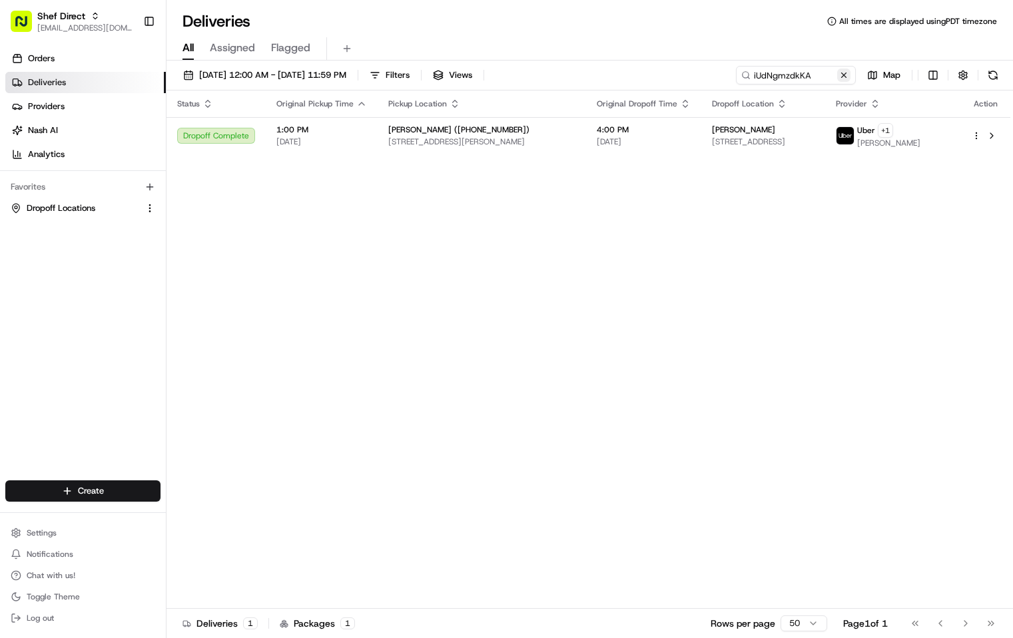
click at [847, 71] on button at bounding box center [843, 75] width 13 height 13
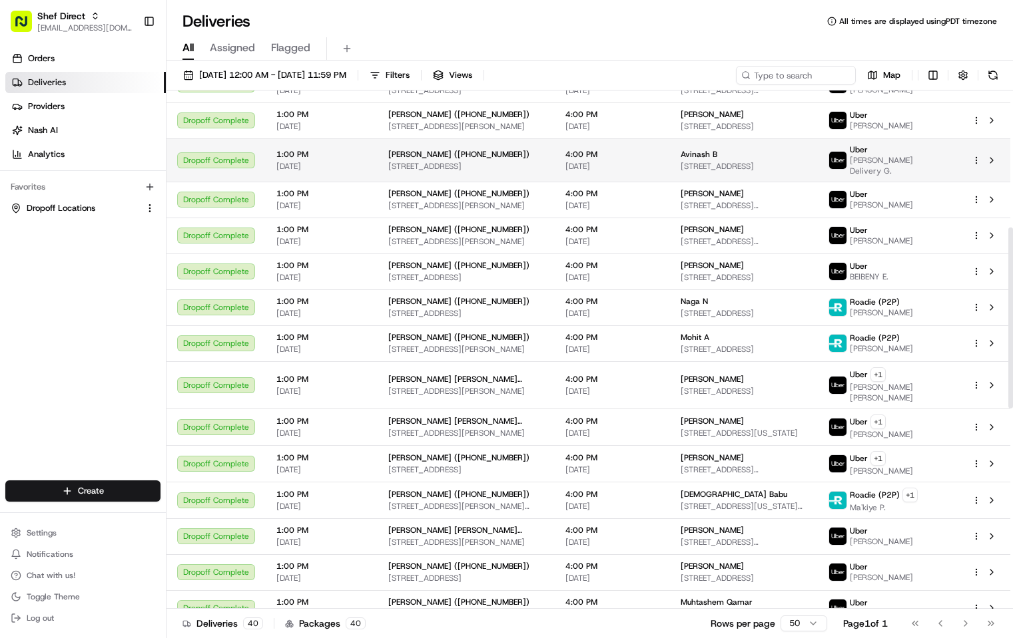
scroll to position [366, 0]
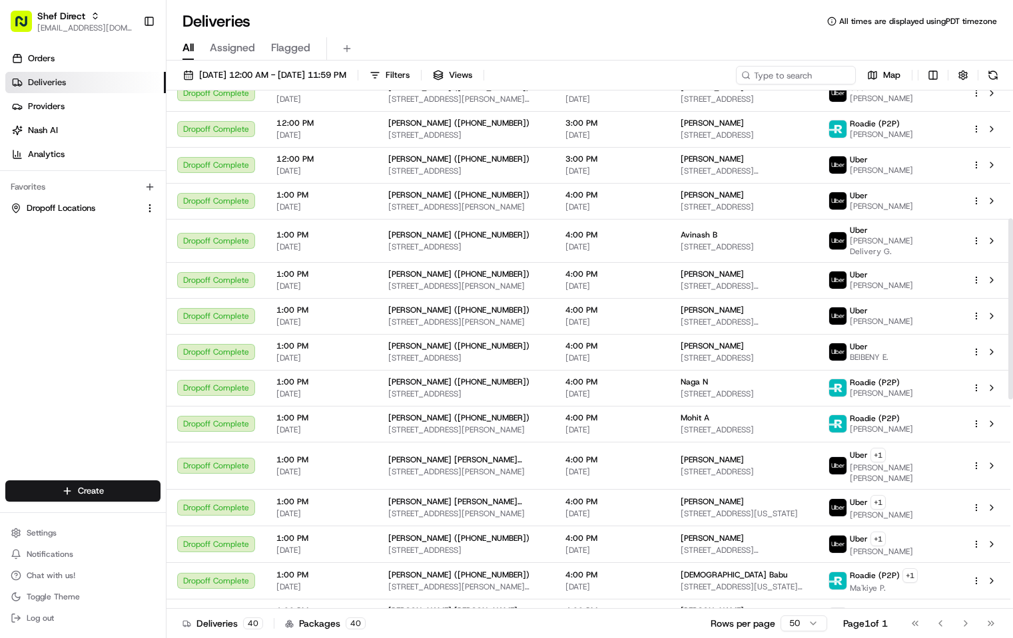
click at [602, 34] on div "All Assigned Flagged" at bounding box center [589, 46] width 846 height 29
